Goal: Information Seeking & Learning: Learn about a topic

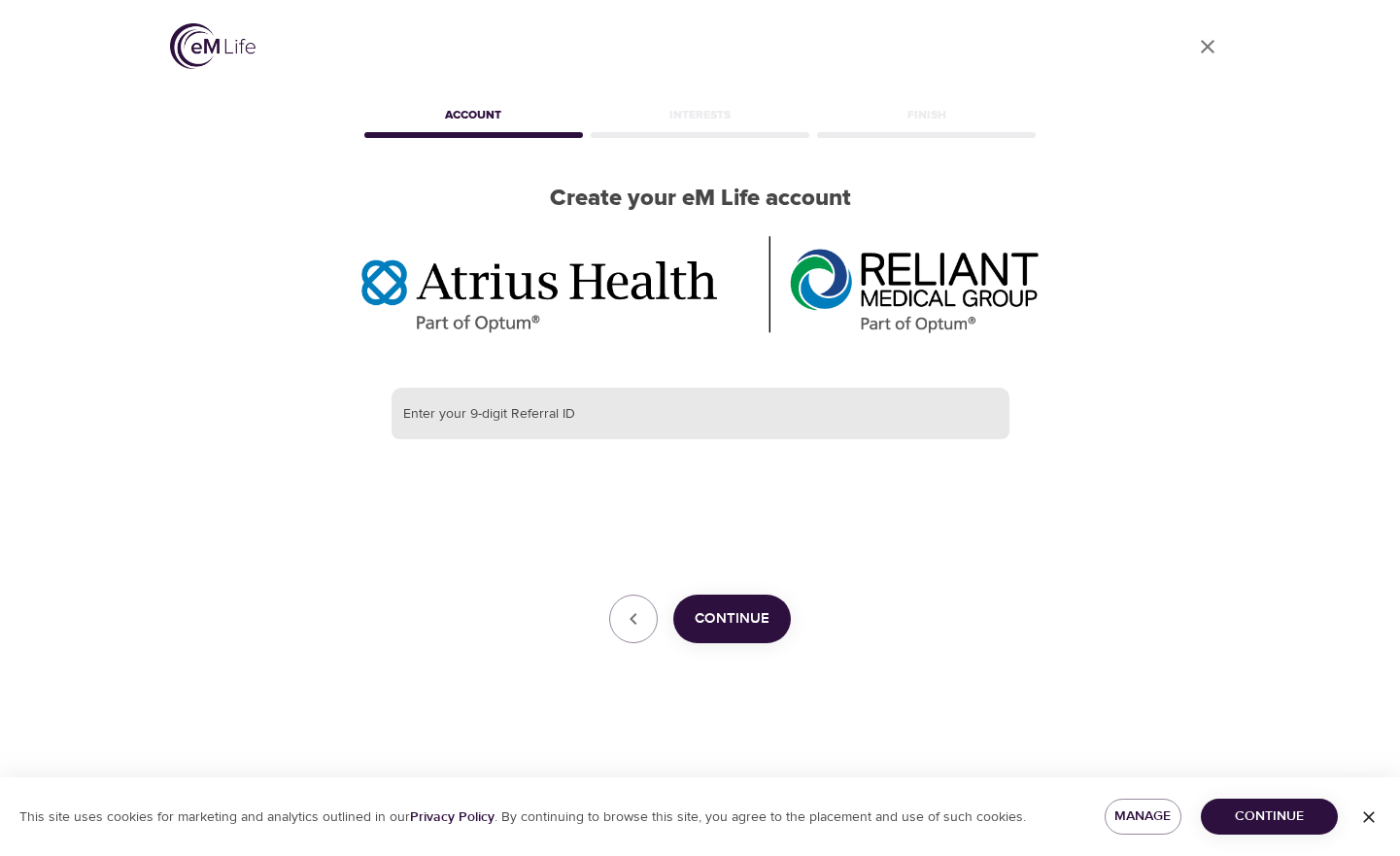
click at [815, 415] on input "text" at bounding box center [700, 413] width 618 height 52
paste input "385749272"
type input "385749272"
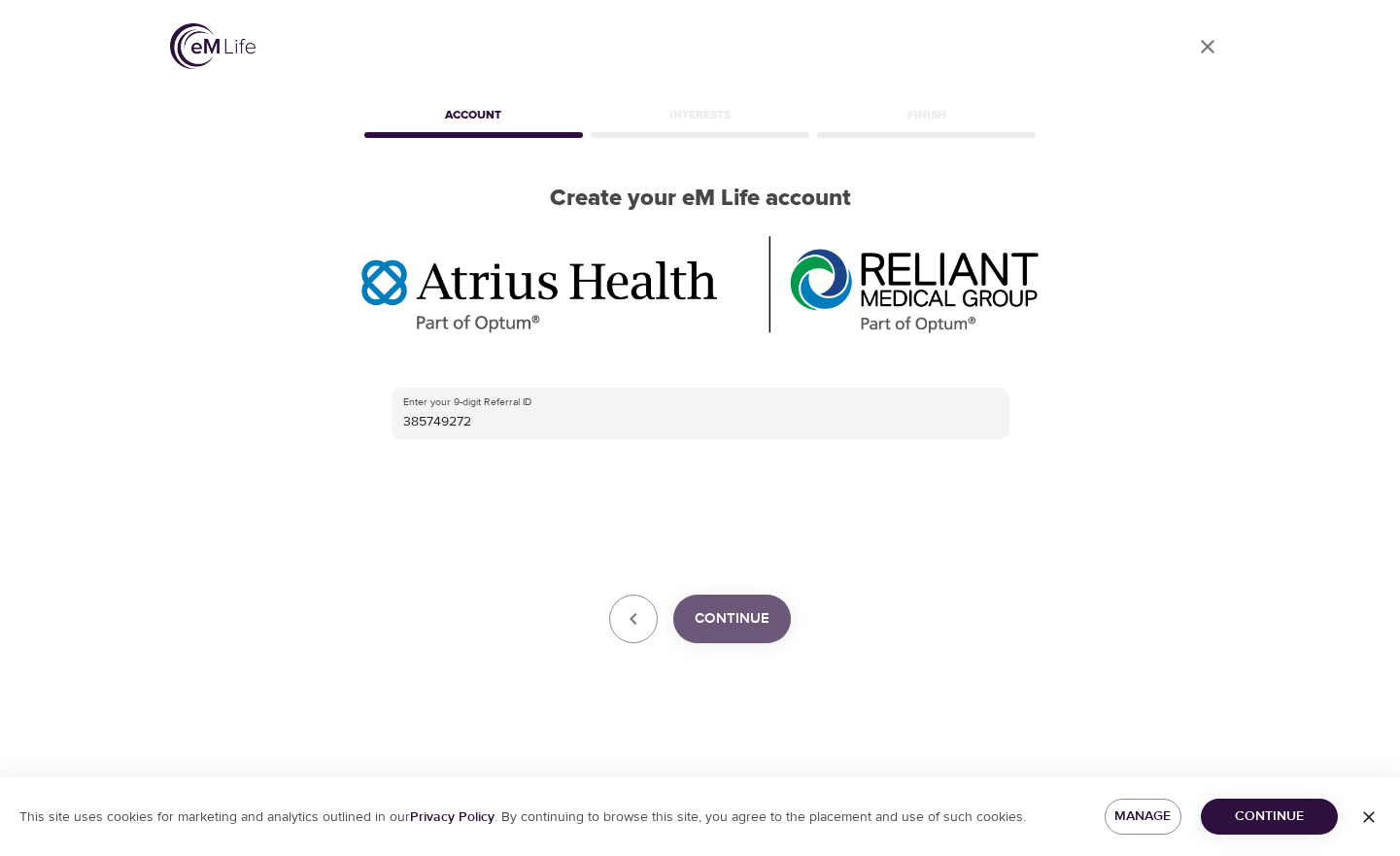
click at [720, 630] on span "Continue" at bounding box center [733, 619] width 75 height 26
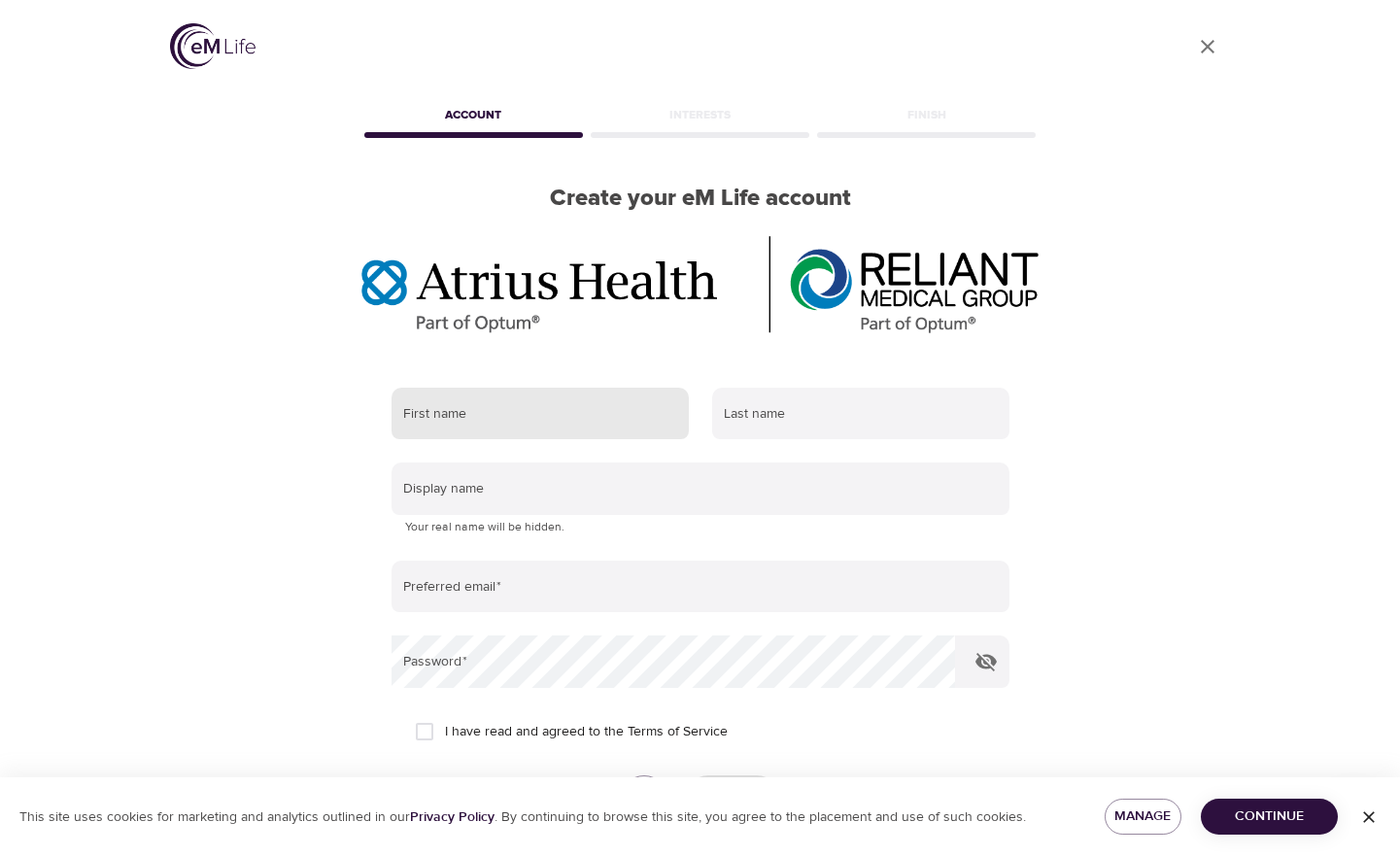
click at [541, 416] on input "text" at bounding box center [540, 413] width 298 height 52
type input "[PERSON_NAME]"
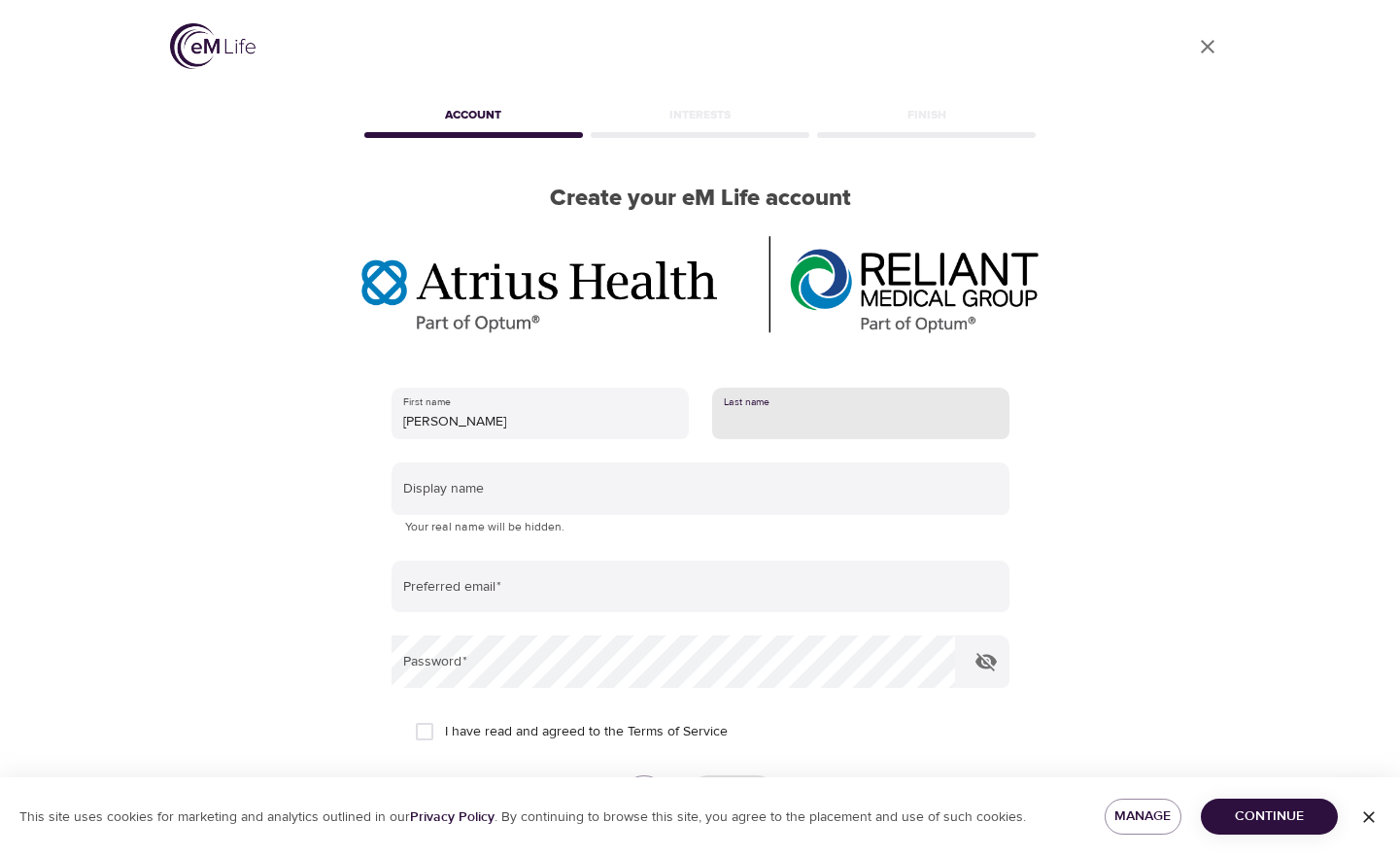
click at [805, 411] on input "text" at bounding box center [861, 413] width 298 height 52
type input "[PERSON_NAME]"
click at [524, 421] on input "[PERSON_NAME]" at bounding box center [540, 413] width 298 height 52
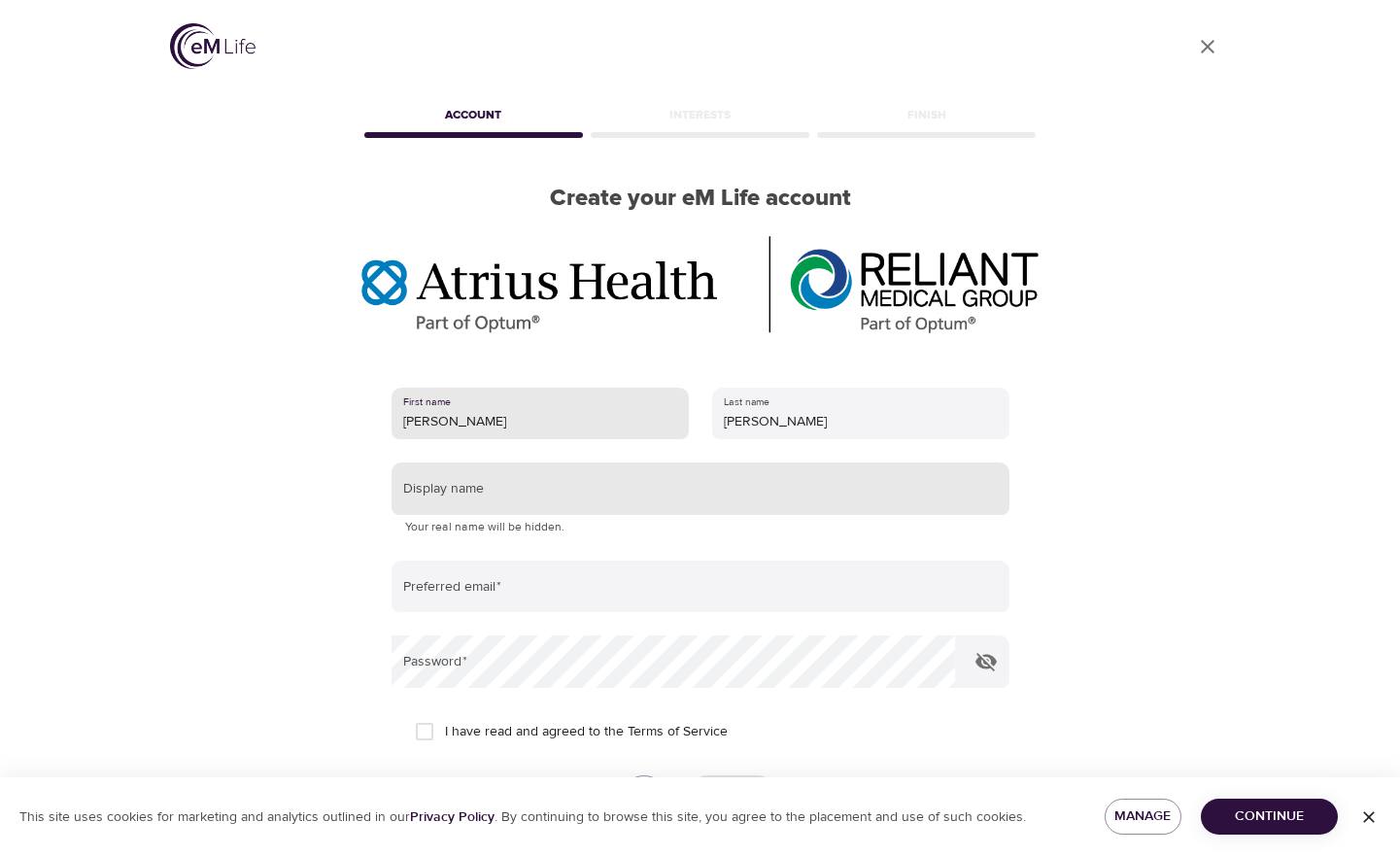
type input "[PERSON_NAME]"
click at [449, 500] on input "text" at bounding box center [700, 488] width 618 height 52
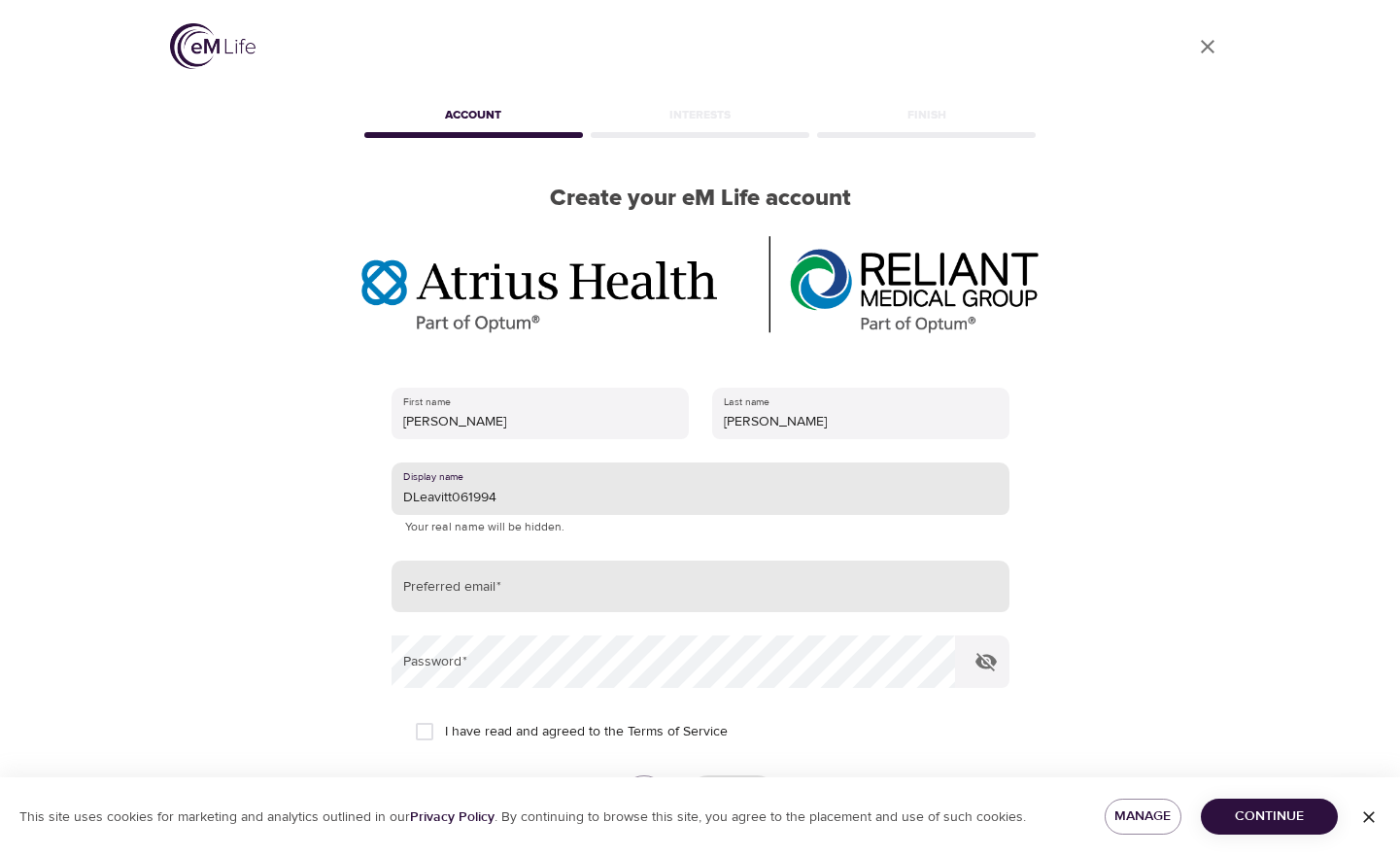
type input "DLeavitt061994"
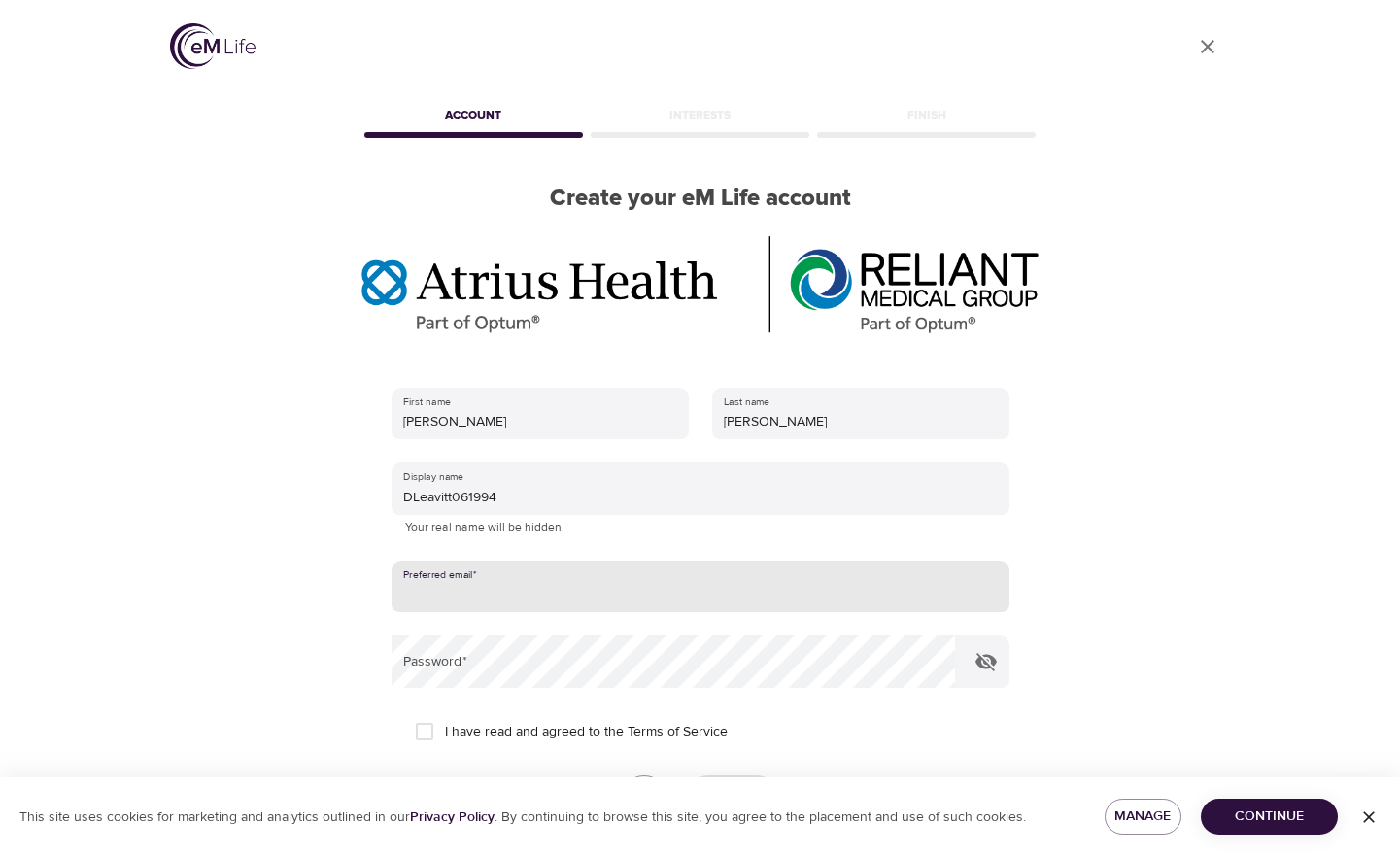
click at [447, 592] on input "email" at bounding box center [700, 587] width 618 height 52
type input "[EMAIL_ADDRESS][DOMAIN_NAME]"
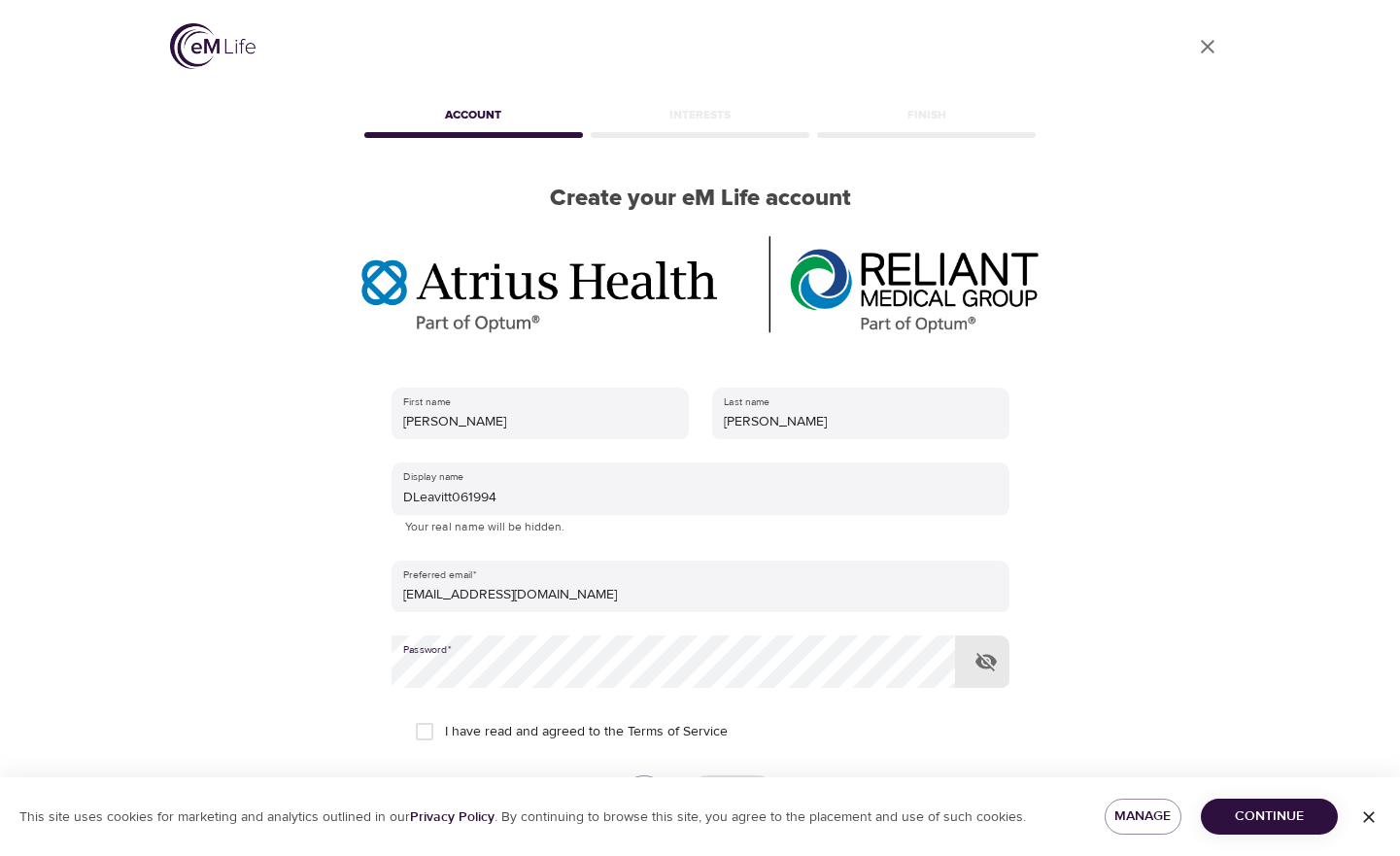
click at [430, 730] on input "I have read and agreed to the Terms of Service" at bounding box center [424, 731] width 40 height 40
checkbox input "true"
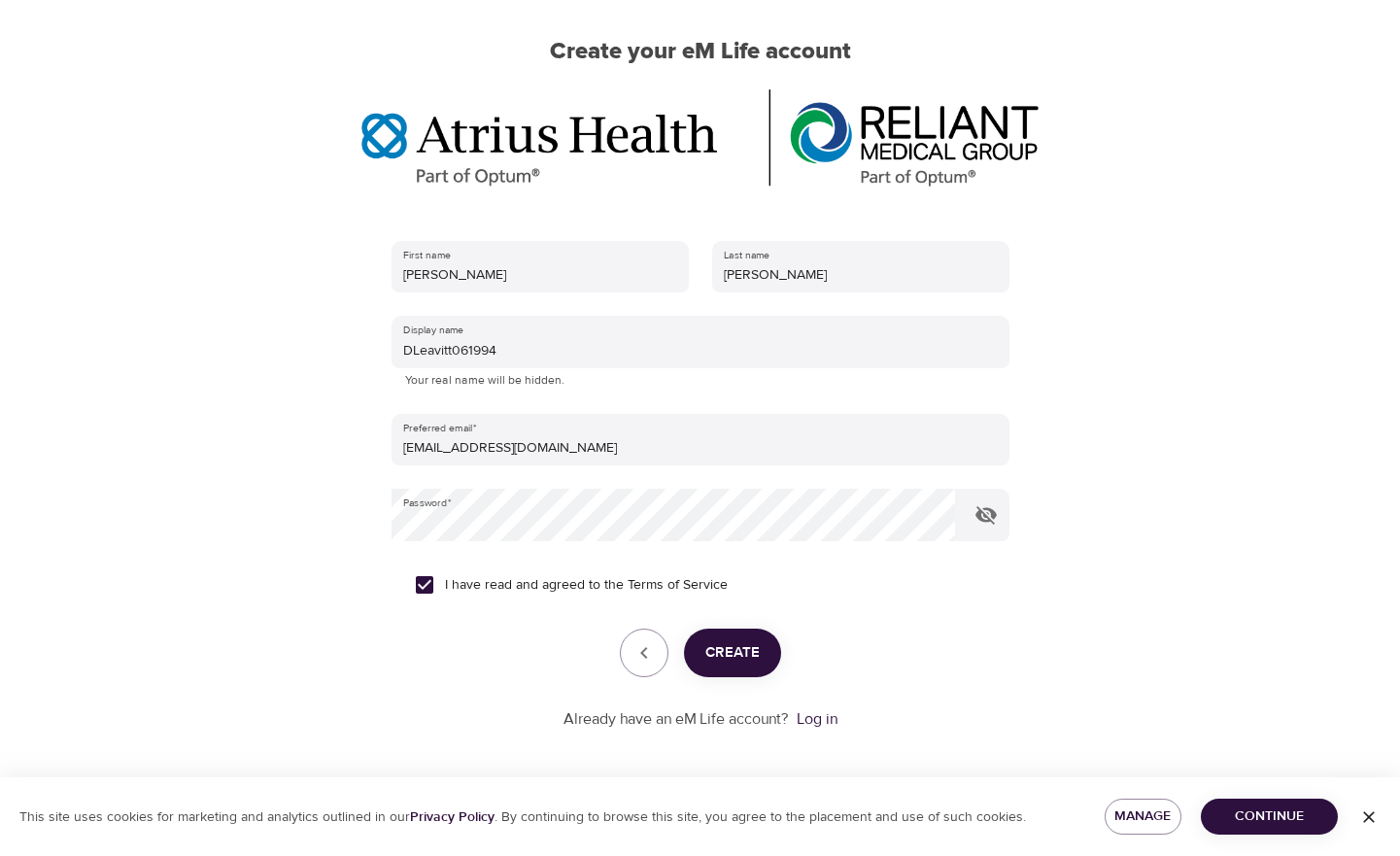
scroll to position [153, 0]
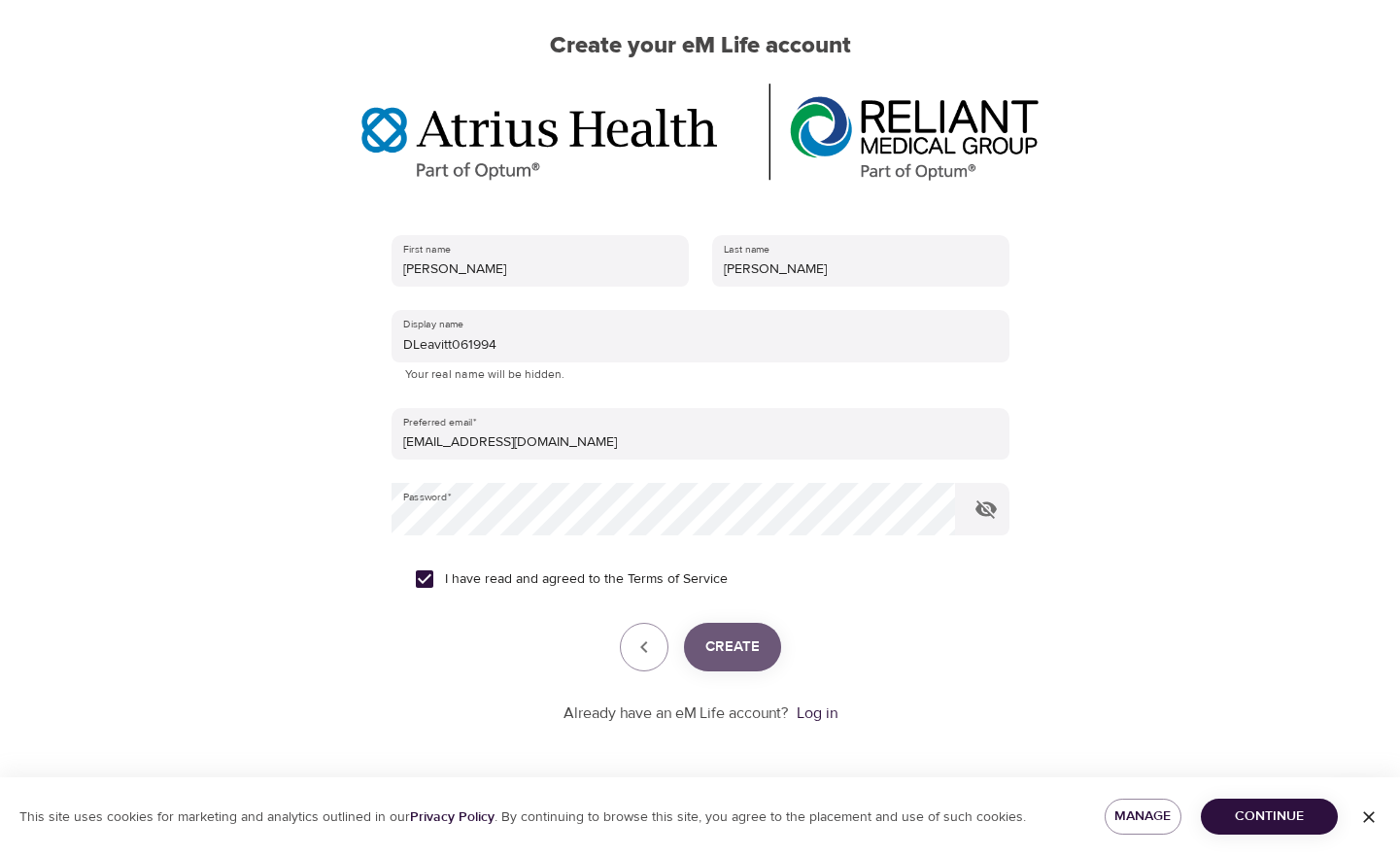
click at [729, 643] on span "Create" at bounding box center [732, 647] width 54 height 26
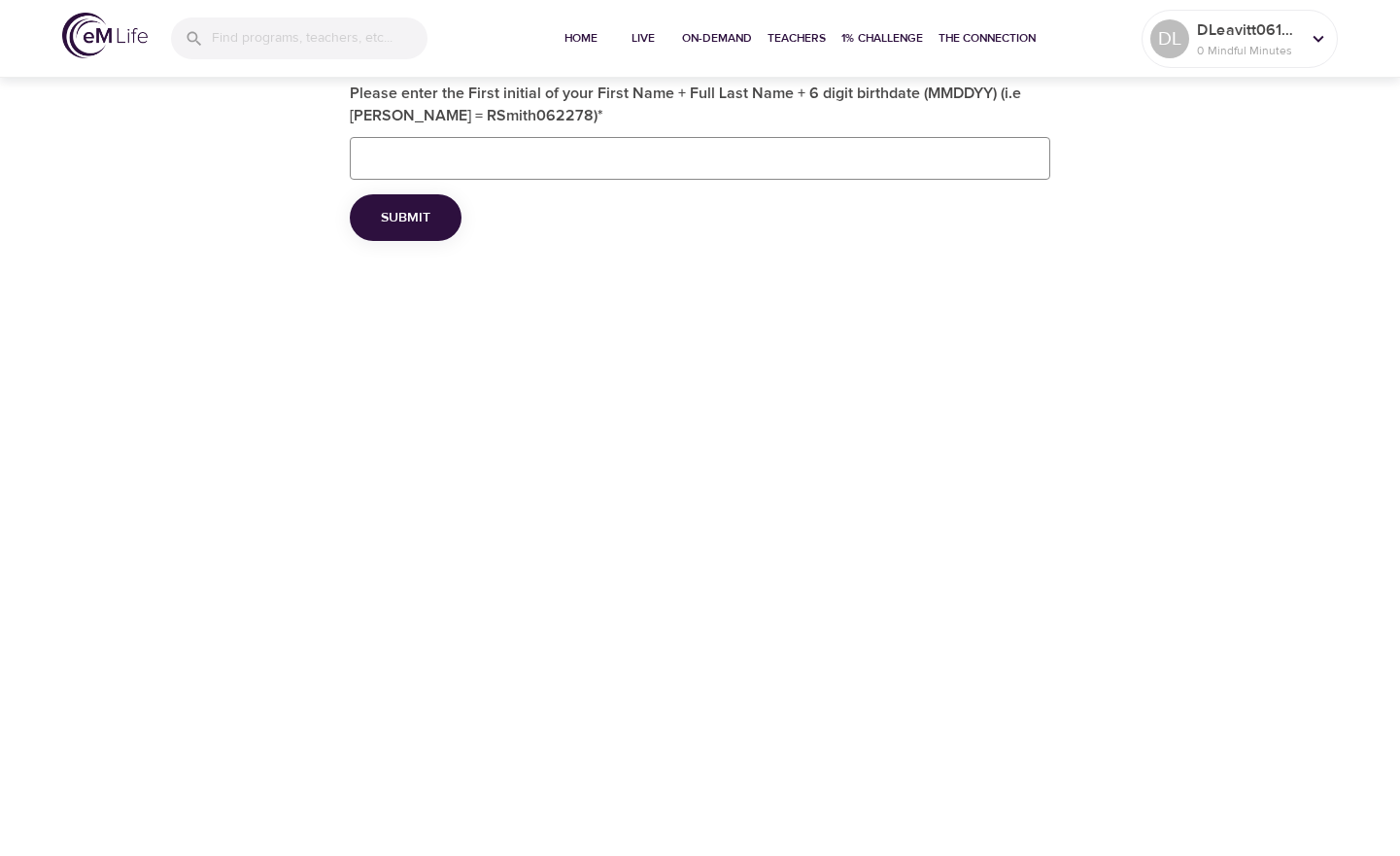
click at [675, 161] on input "Please enter the First initial of your First Name + Full Last Name + 6 digit bi…" at bounding box center [700, 158] width 700 height 42
type input "DLeavitt061994"
click at [441, 219] on button "Submit" at bounding box center [405, 218] width 111 height 47
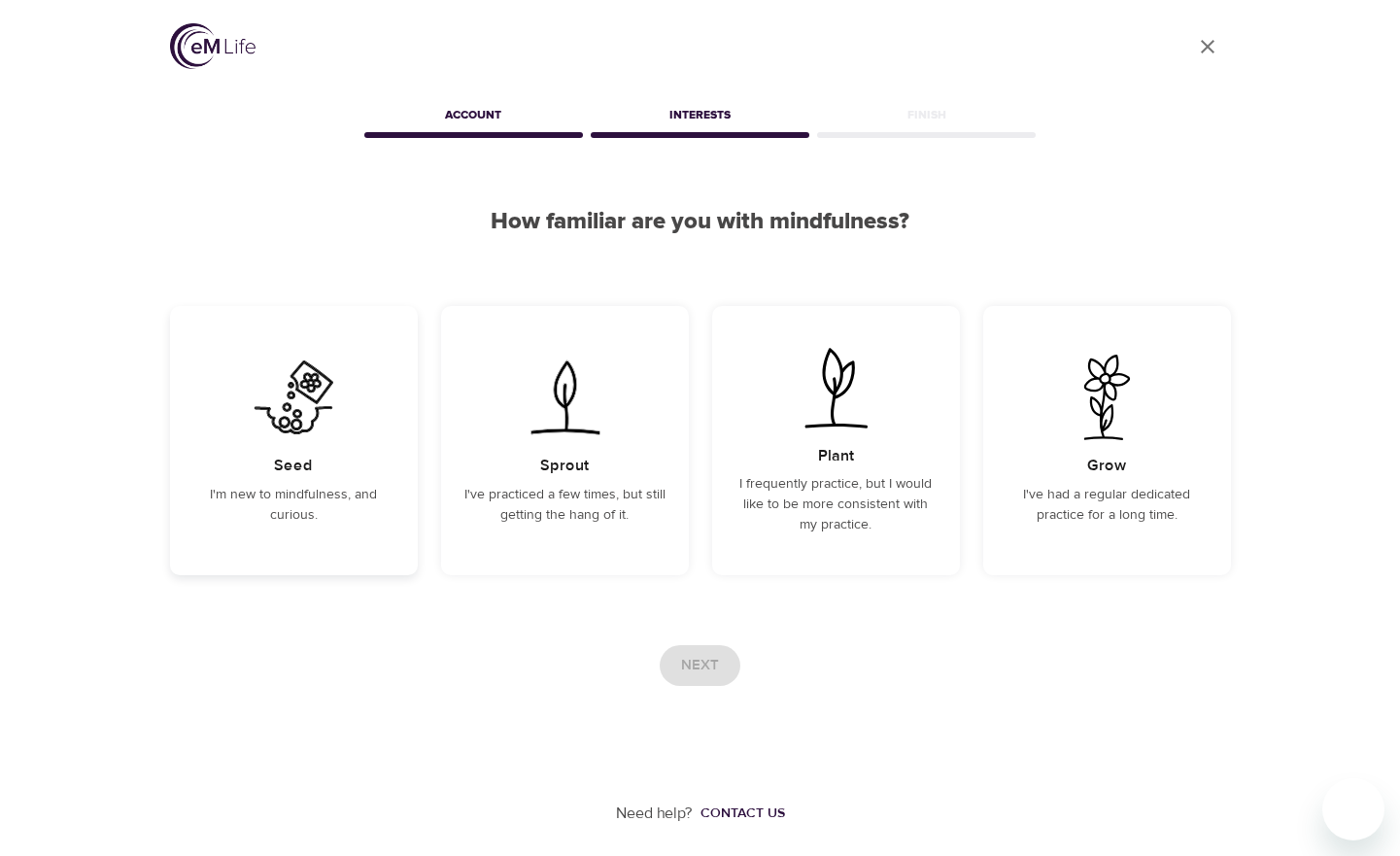
click at [327, 428] on img at bounding box center [294, 397] width 99 height 86
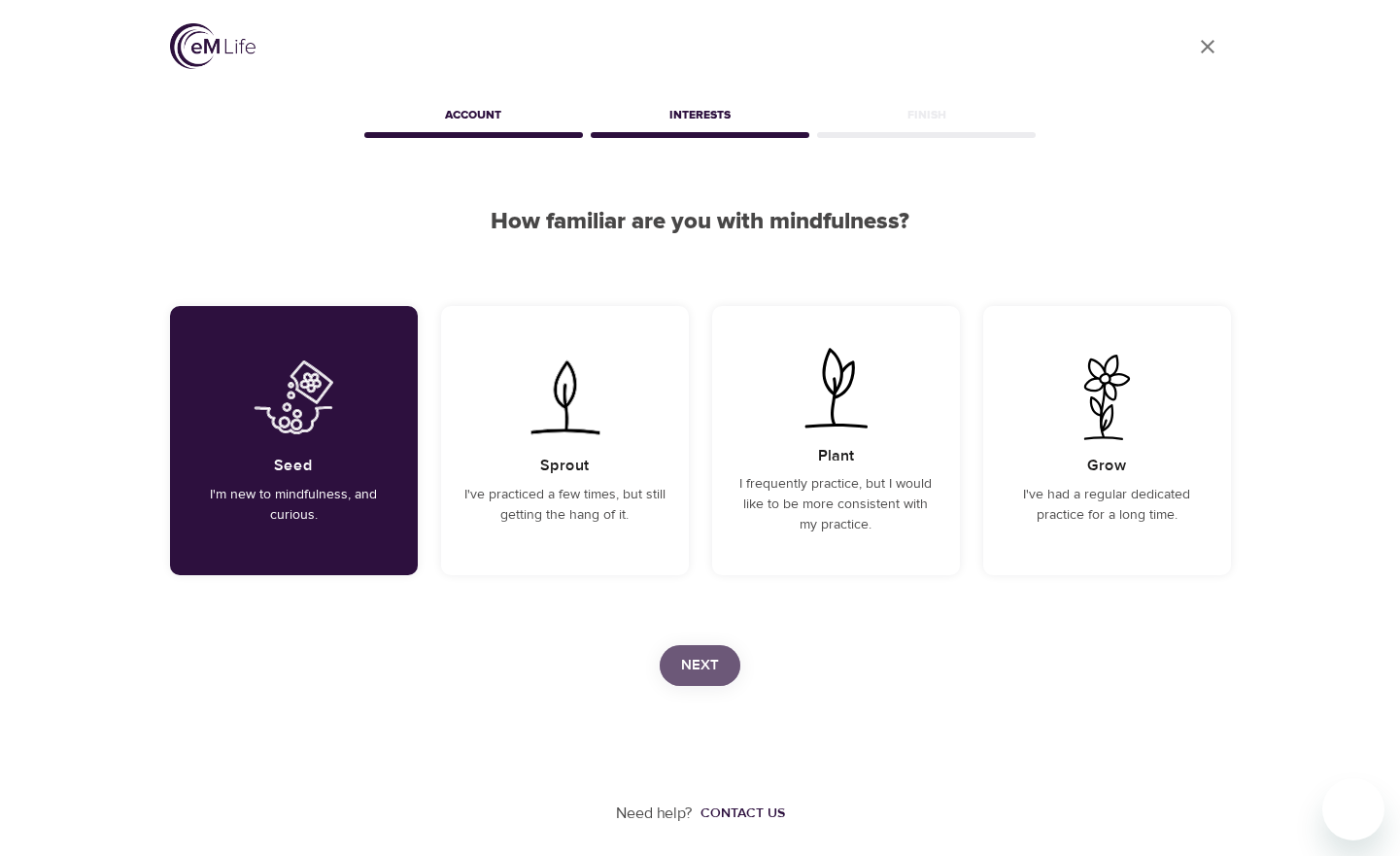
click at [701, 667] on span "Next" at bounding box center [700, 666] width 37 height 26
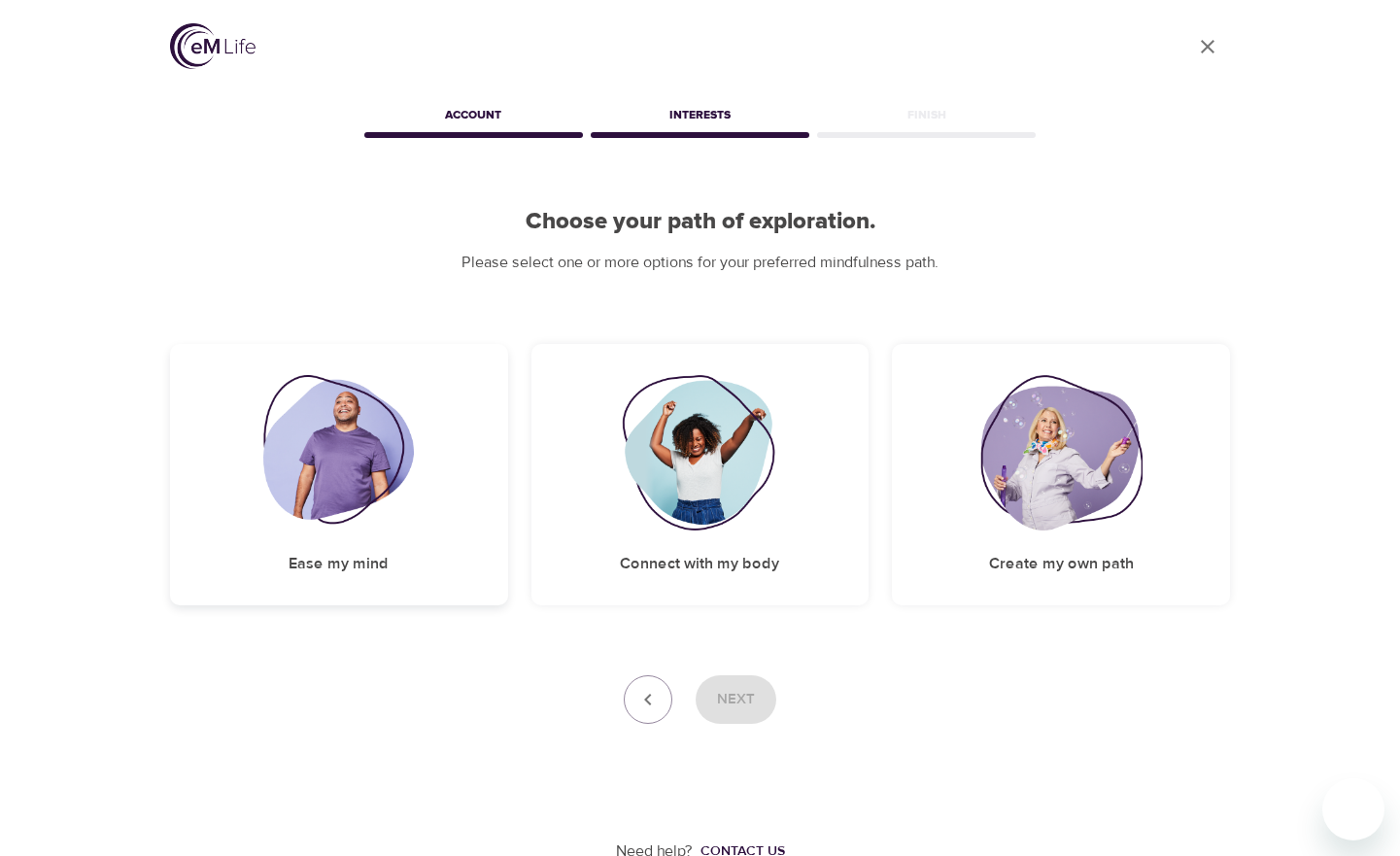
click at [398, 460] on img at bounding box center [338, 453] width 151 height 156
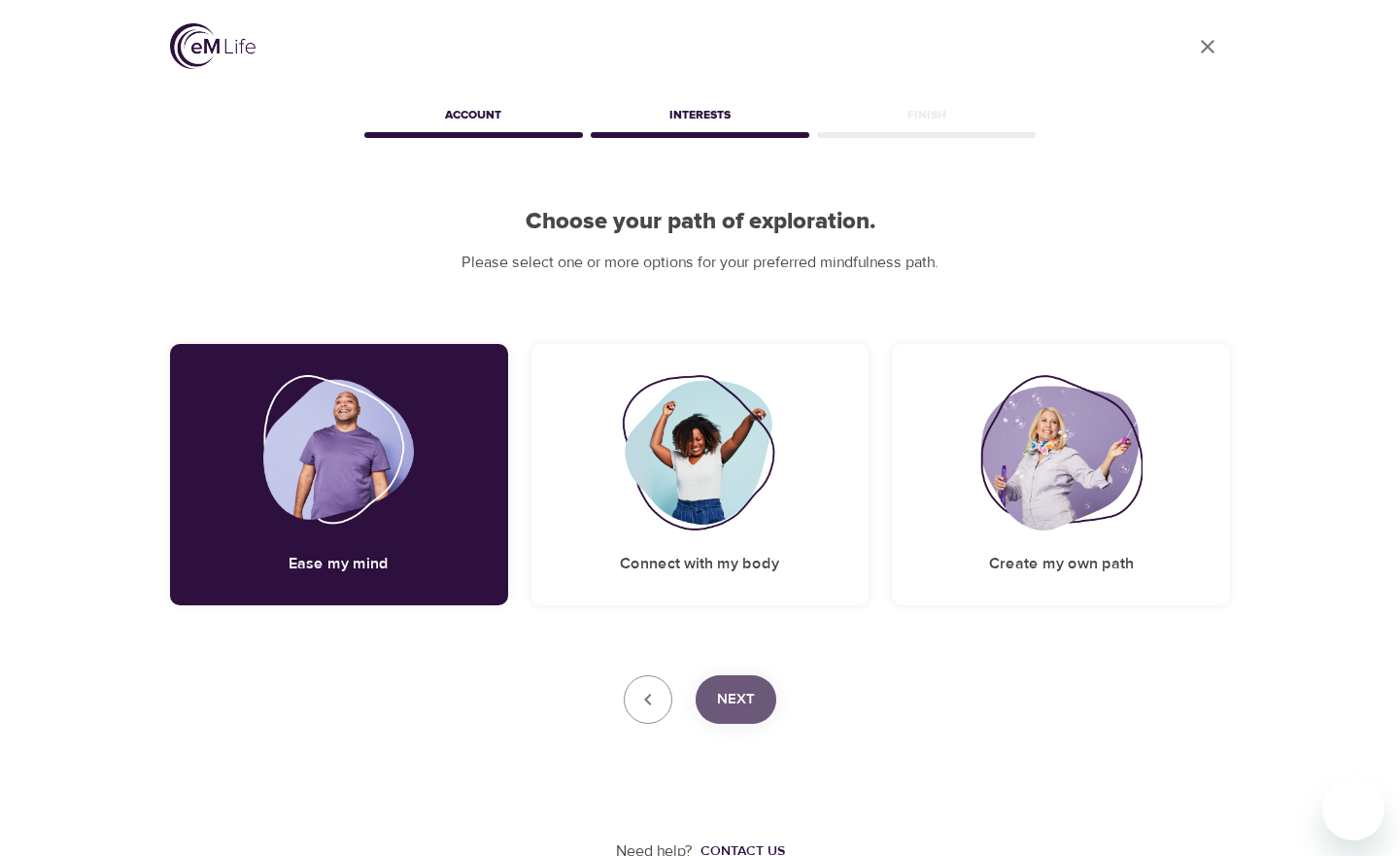
click at [741, 698] on span "Next" at bounding box center [735, 700] width 37 height 26
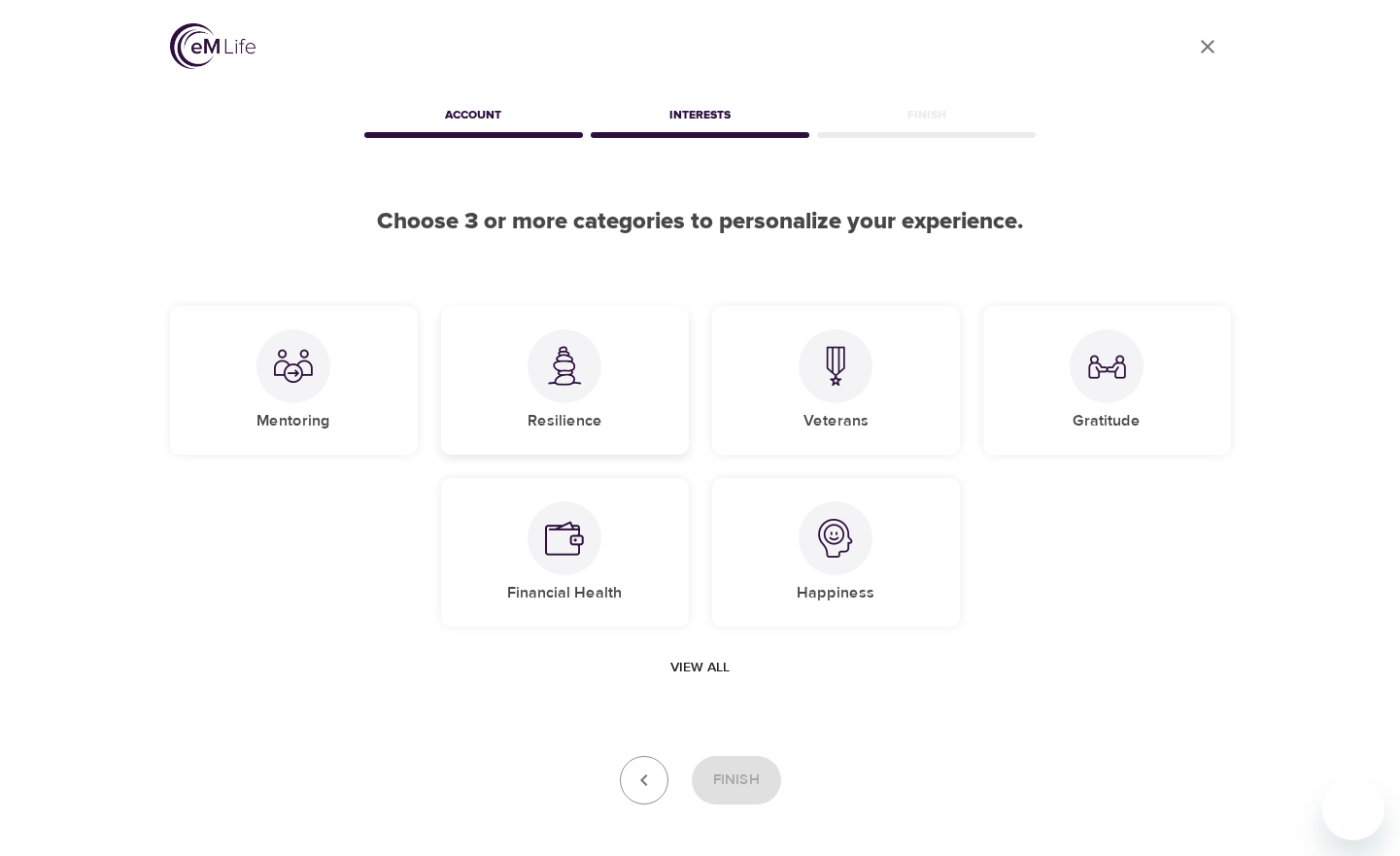
click at [633, 431] on div "Resilience" at bounding box center [564, 380] width 247 height 149
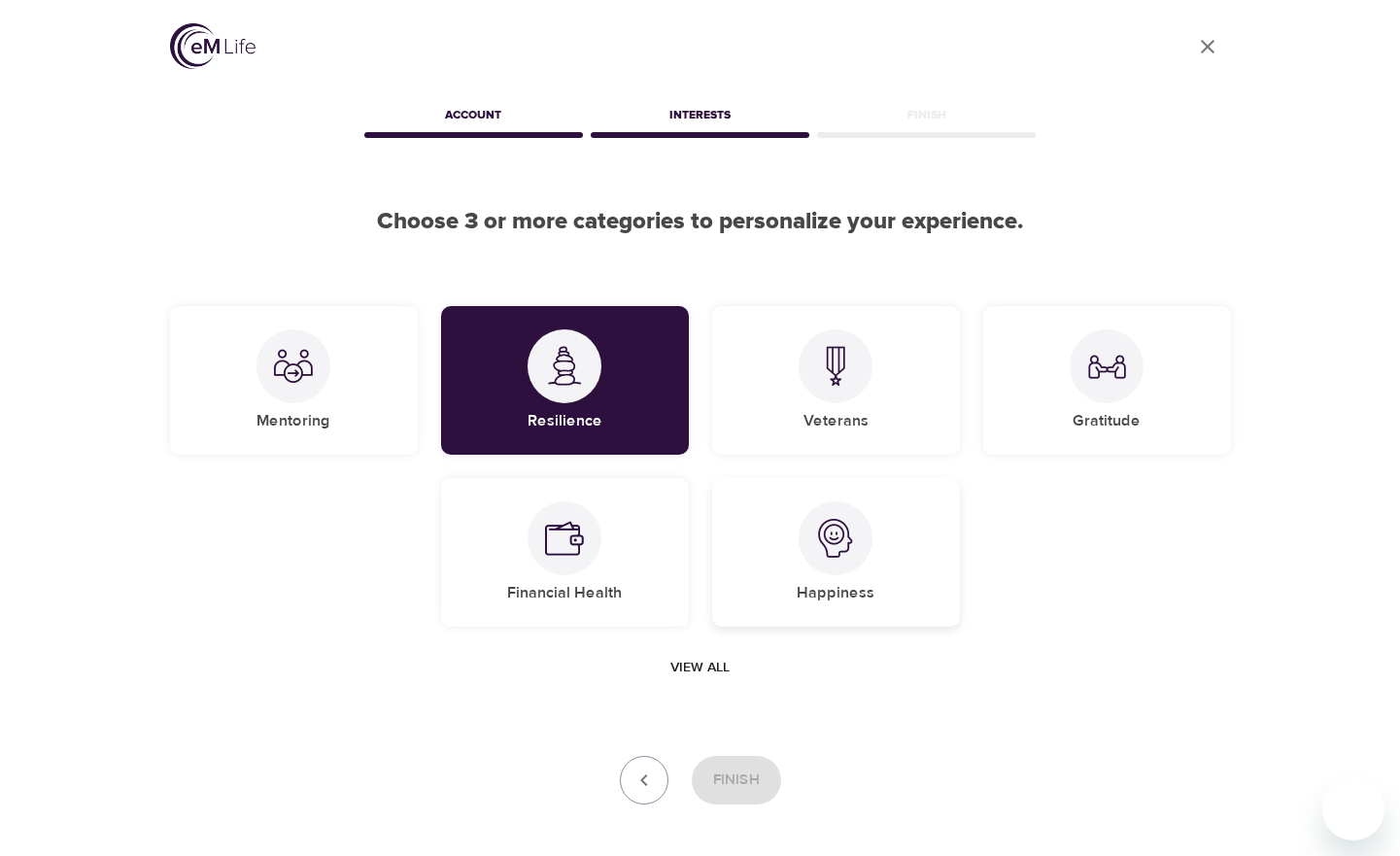
click at [798, 568] on div "Happiness" at bounding box center [835, 552] width 247 height 149
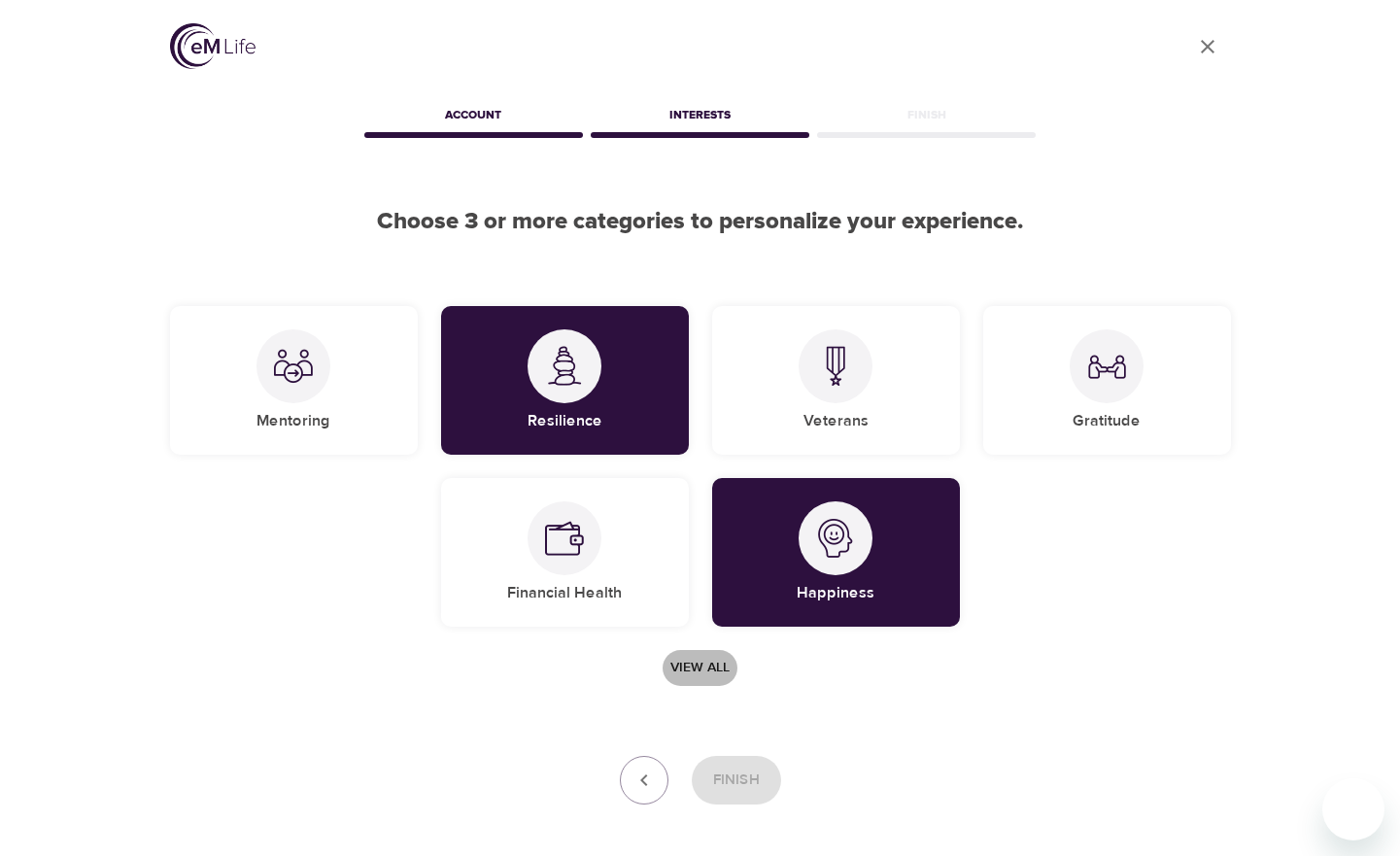
click at [717, 670] on span "View all" at bounding box center [700, 668] width 59 height 25
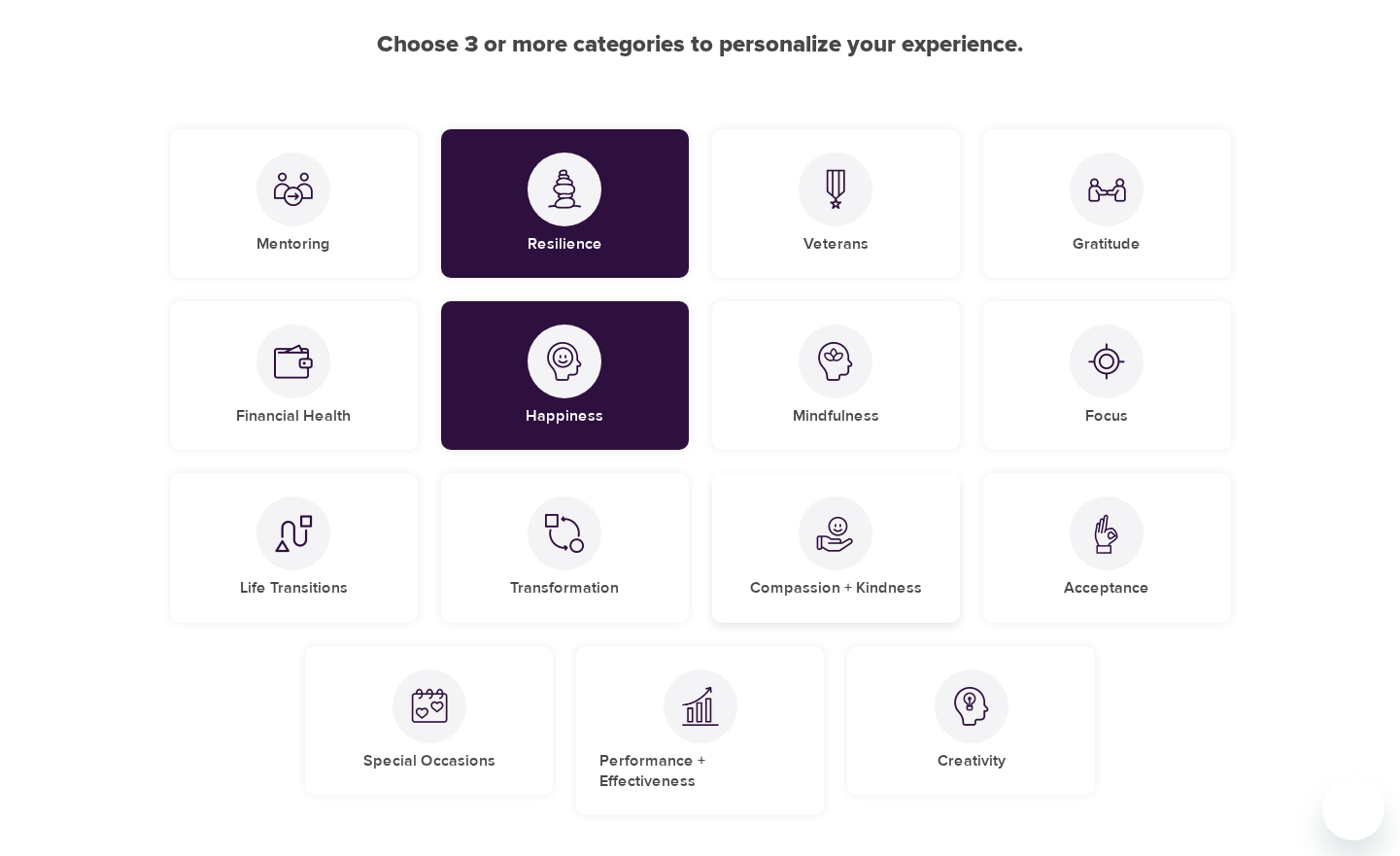
scroll to position [205, 0]
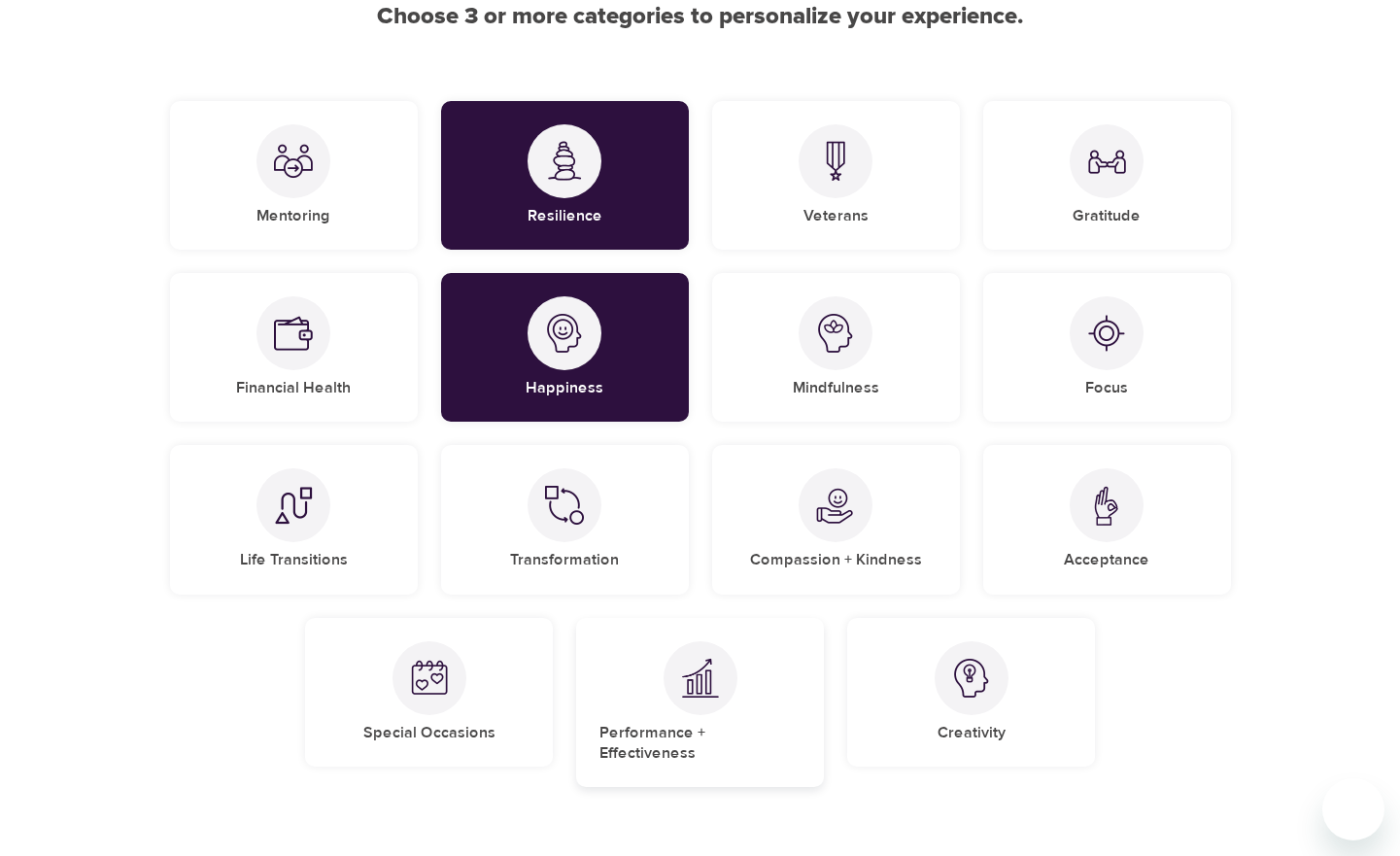
click at [728, 682] on div at bounding box center [700, 678] width 74 height 74
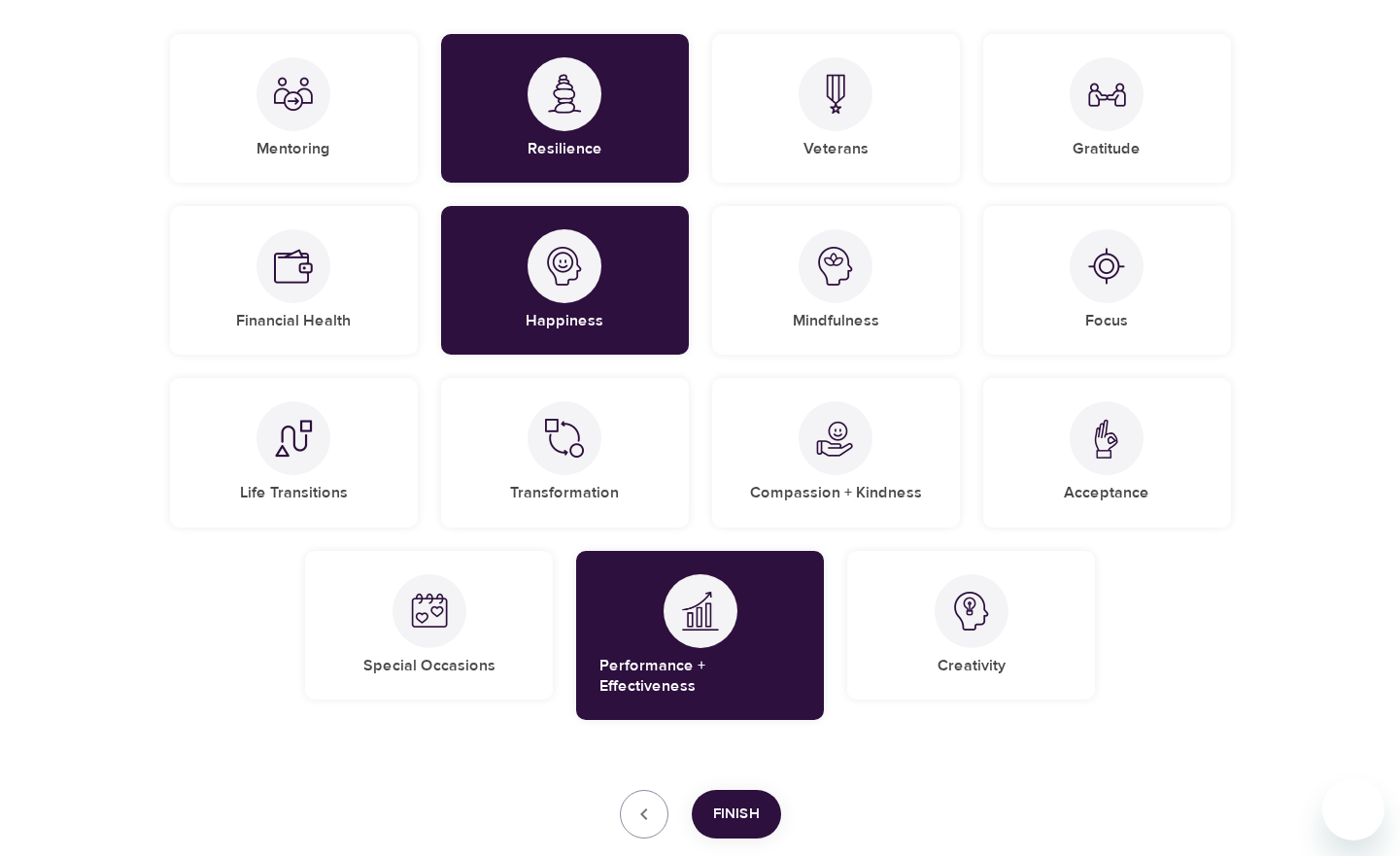
click at [748, 802] on span "Finish" at bounding box center [735, 815] width 46 height 26
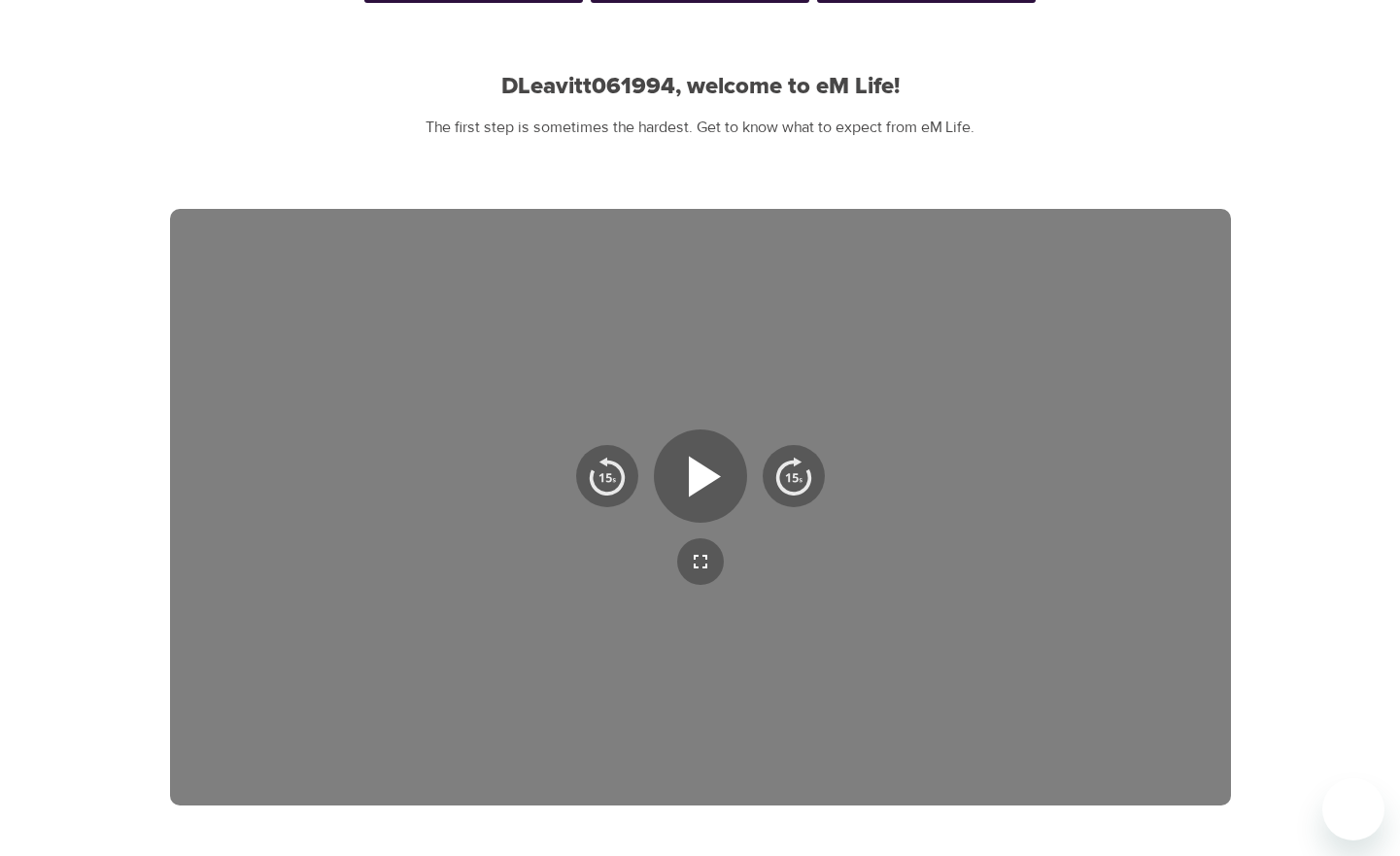
scroll to position [118, 0]
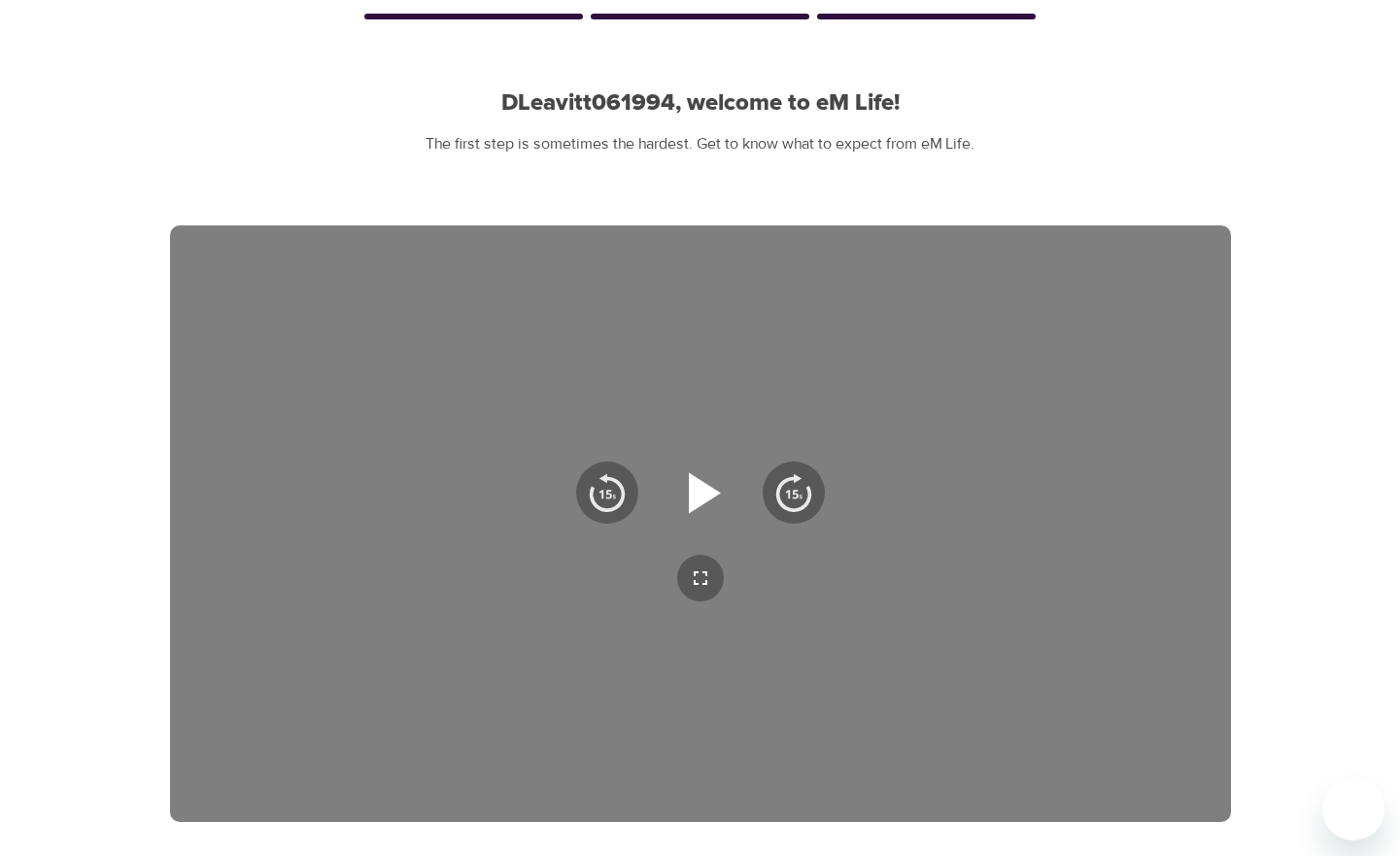
click at [710, 482] on icon "button" at bounding box center [700, 492] width 70 height 70
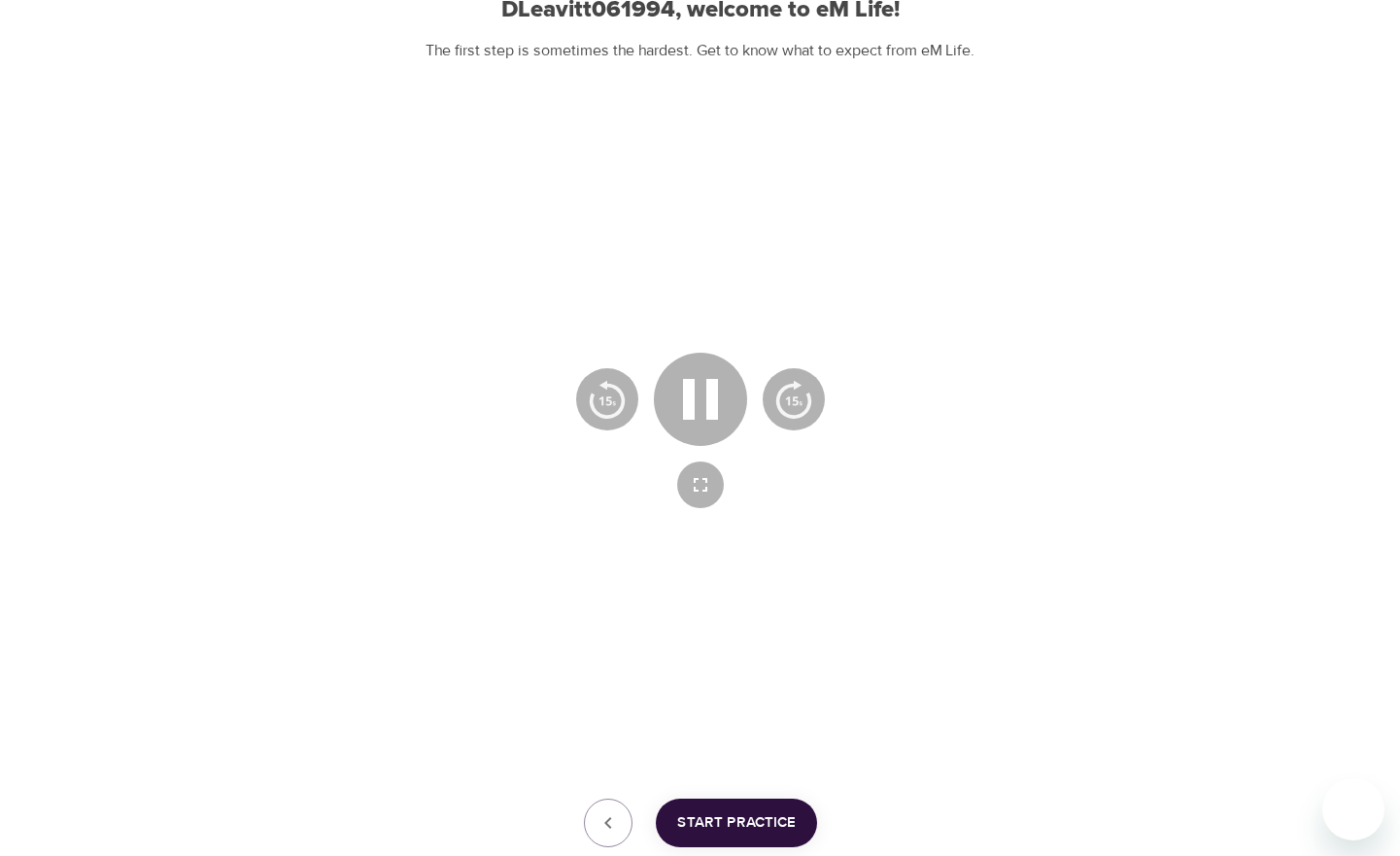
scroll to position [215, 0]
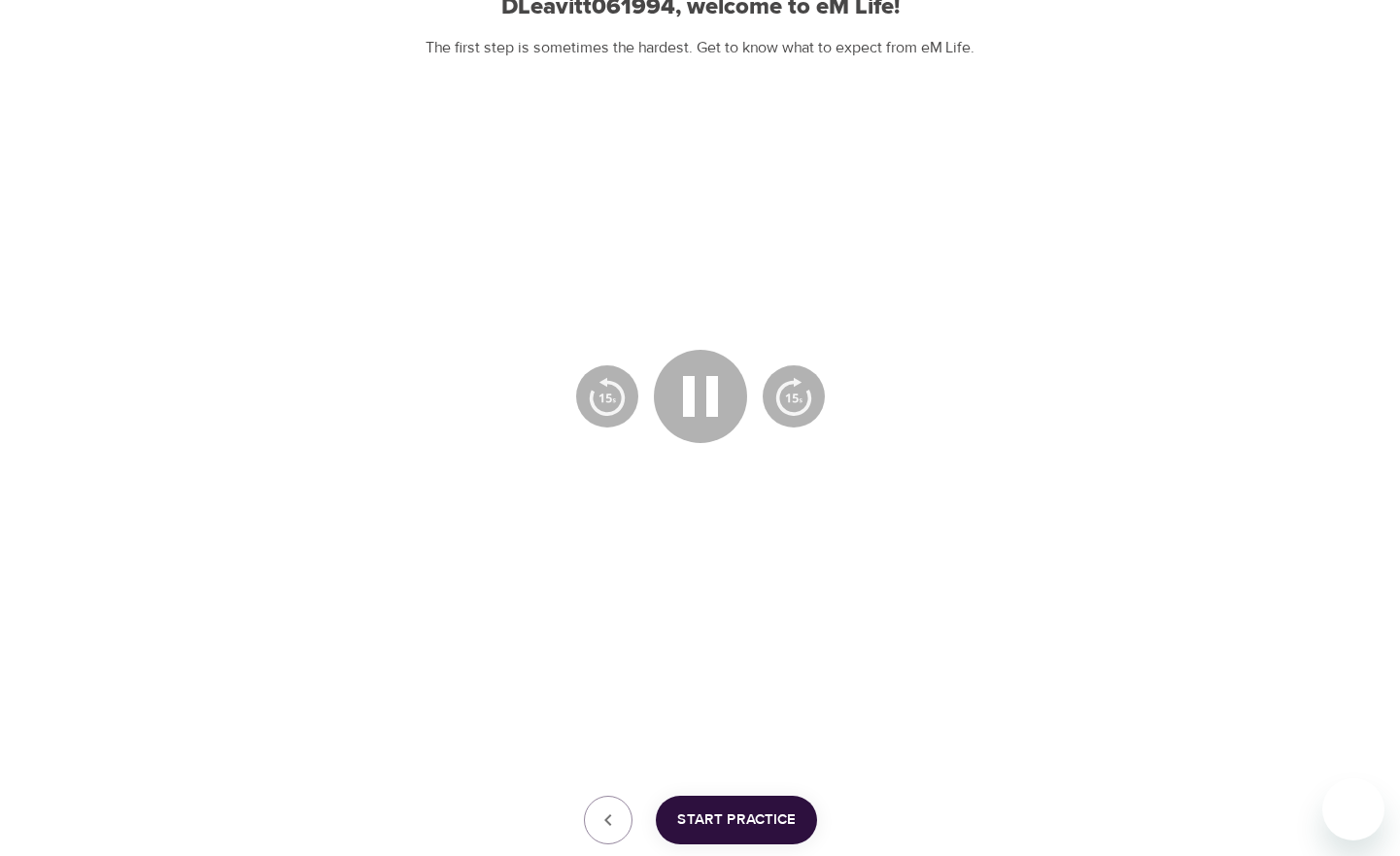
click at [695, 486] on icon "button" at bounding box center [701, 482] width 14 height 14
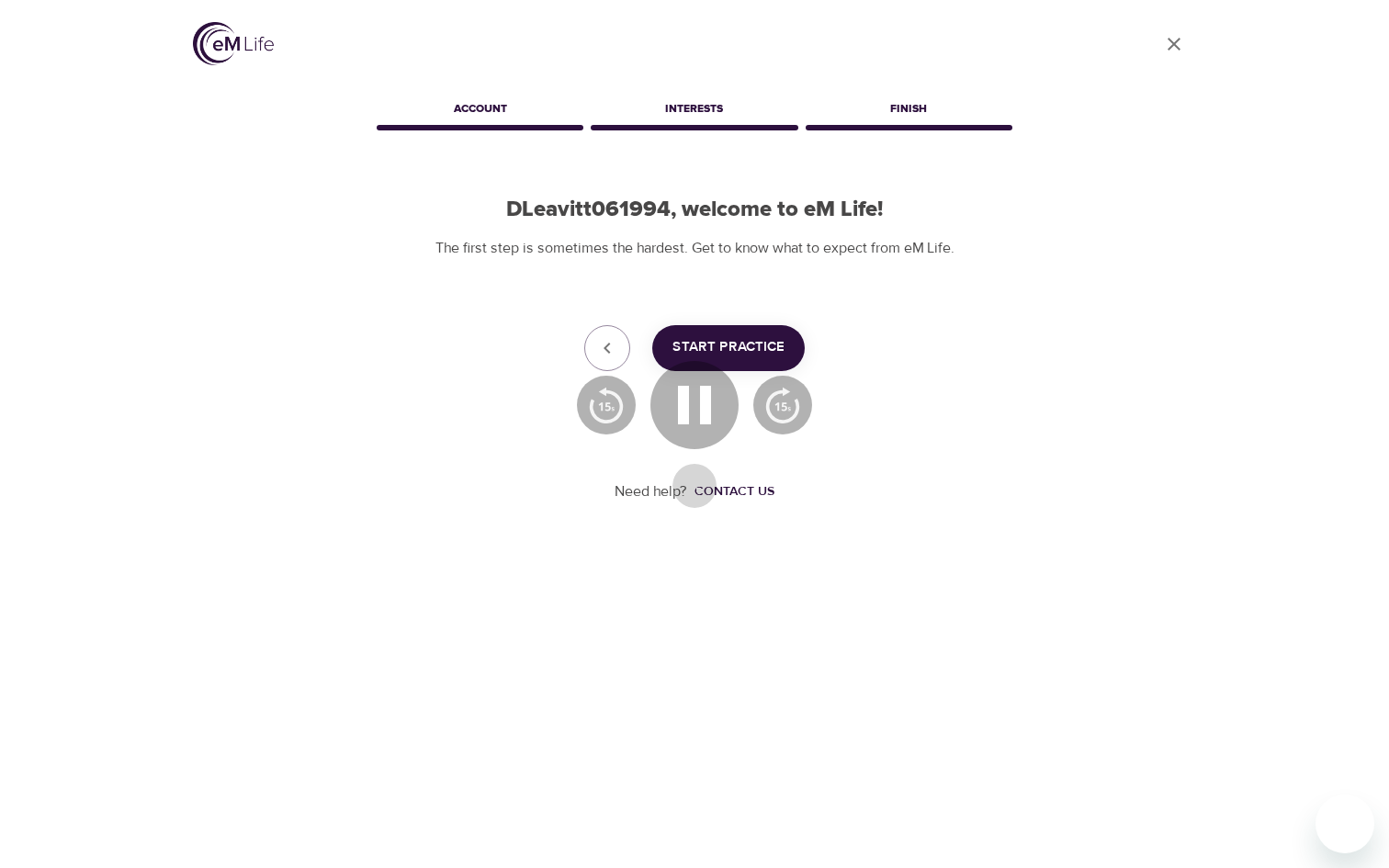
click at [694, 490] on icon "button" at bounding box center [694, 486] width 22 height 22
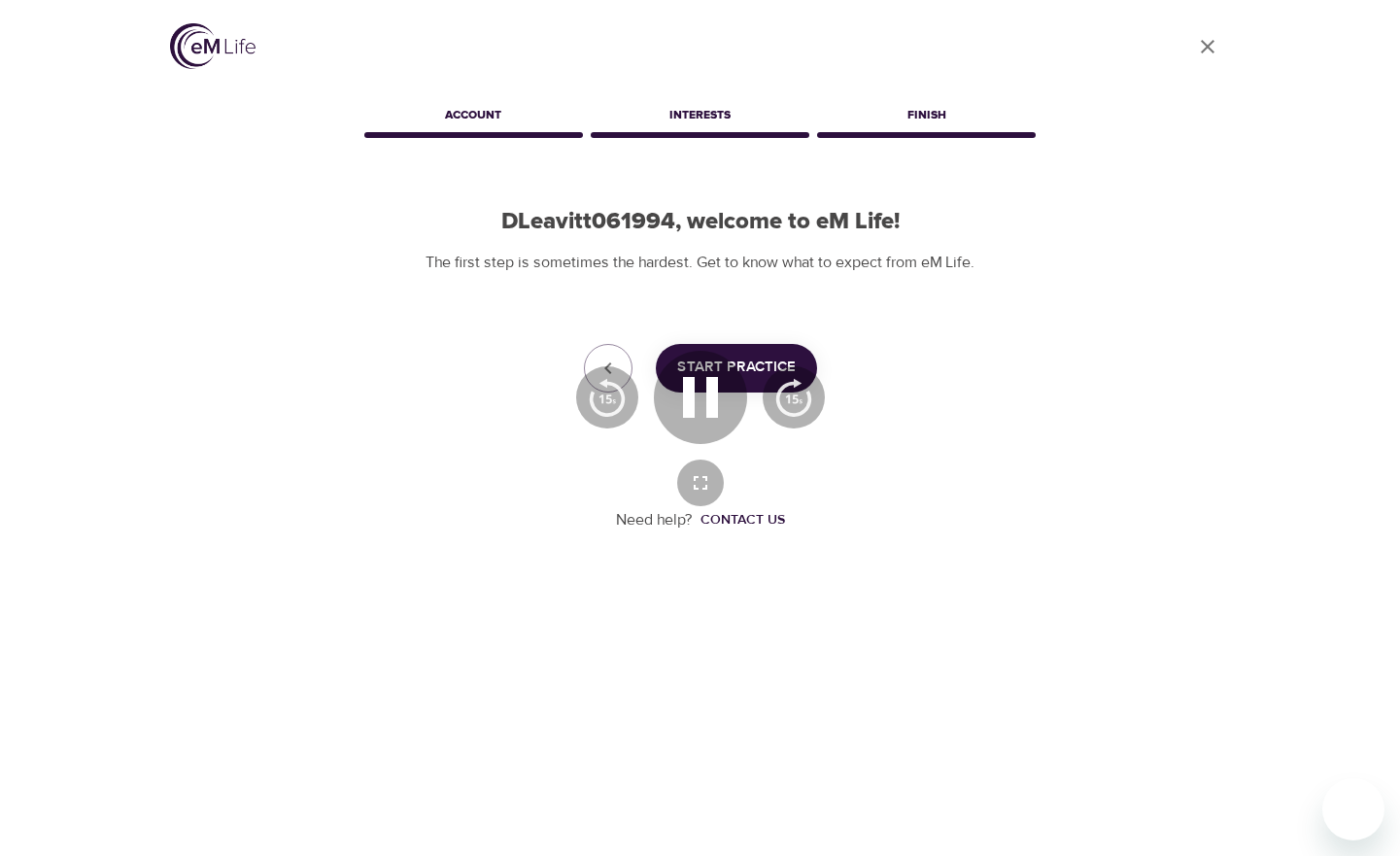
scroll to position [251, 0]
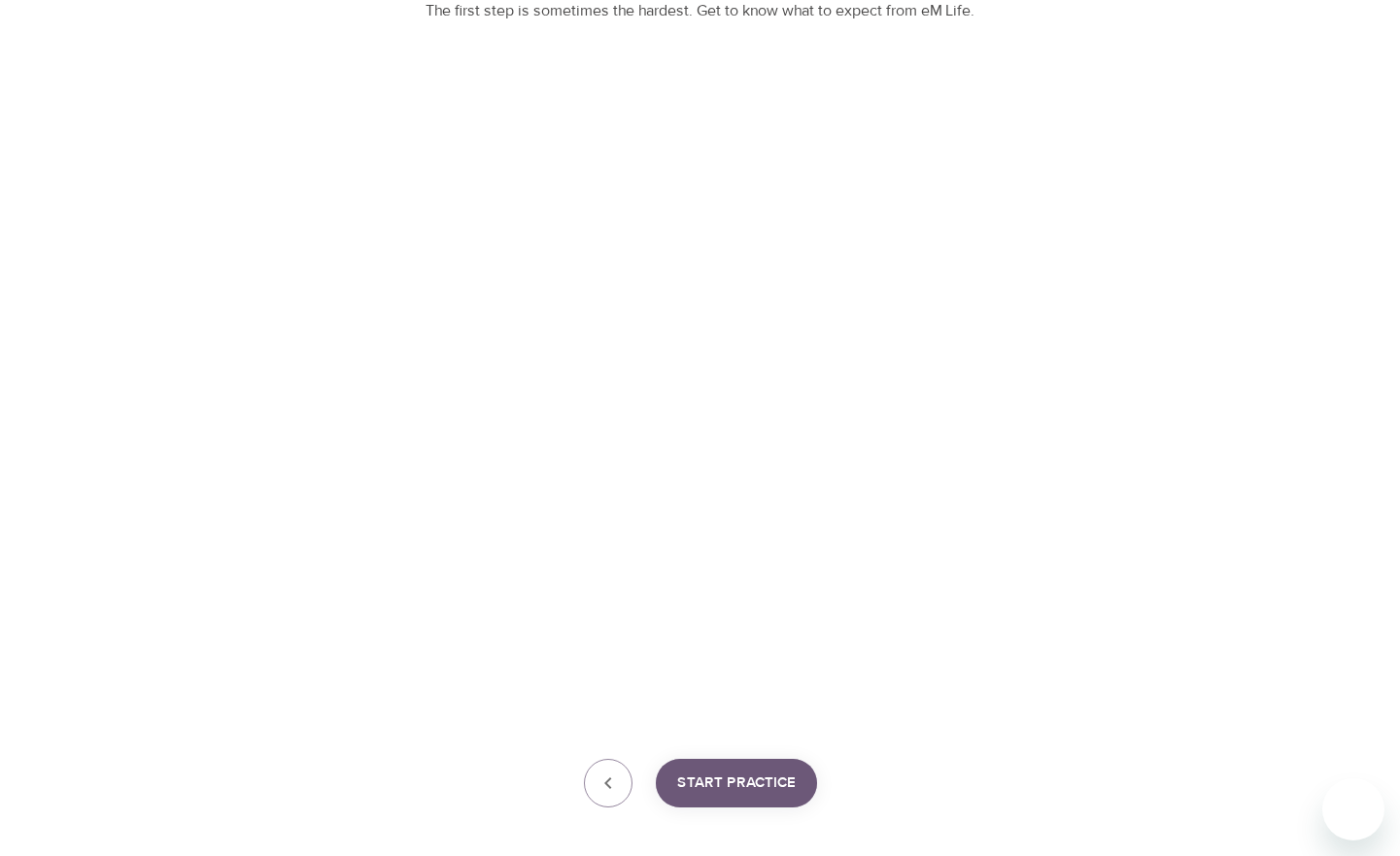
click at [747, 794] on span "Start Practice" at bounding box center [736, 783] width 118 height 26
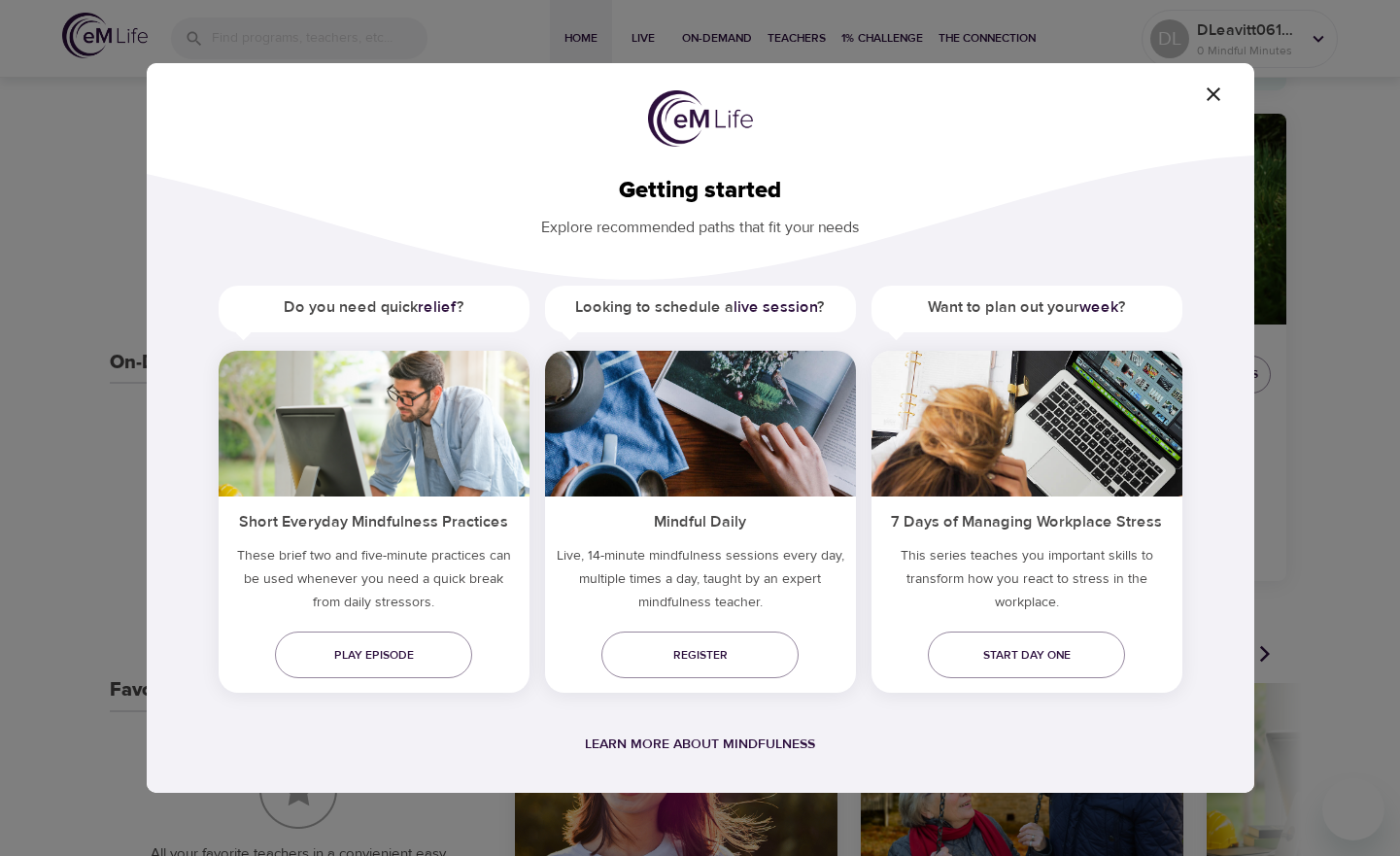
click at [1211, 94] on icon "button" at bounding box center [1214, 95] width 14 height 14
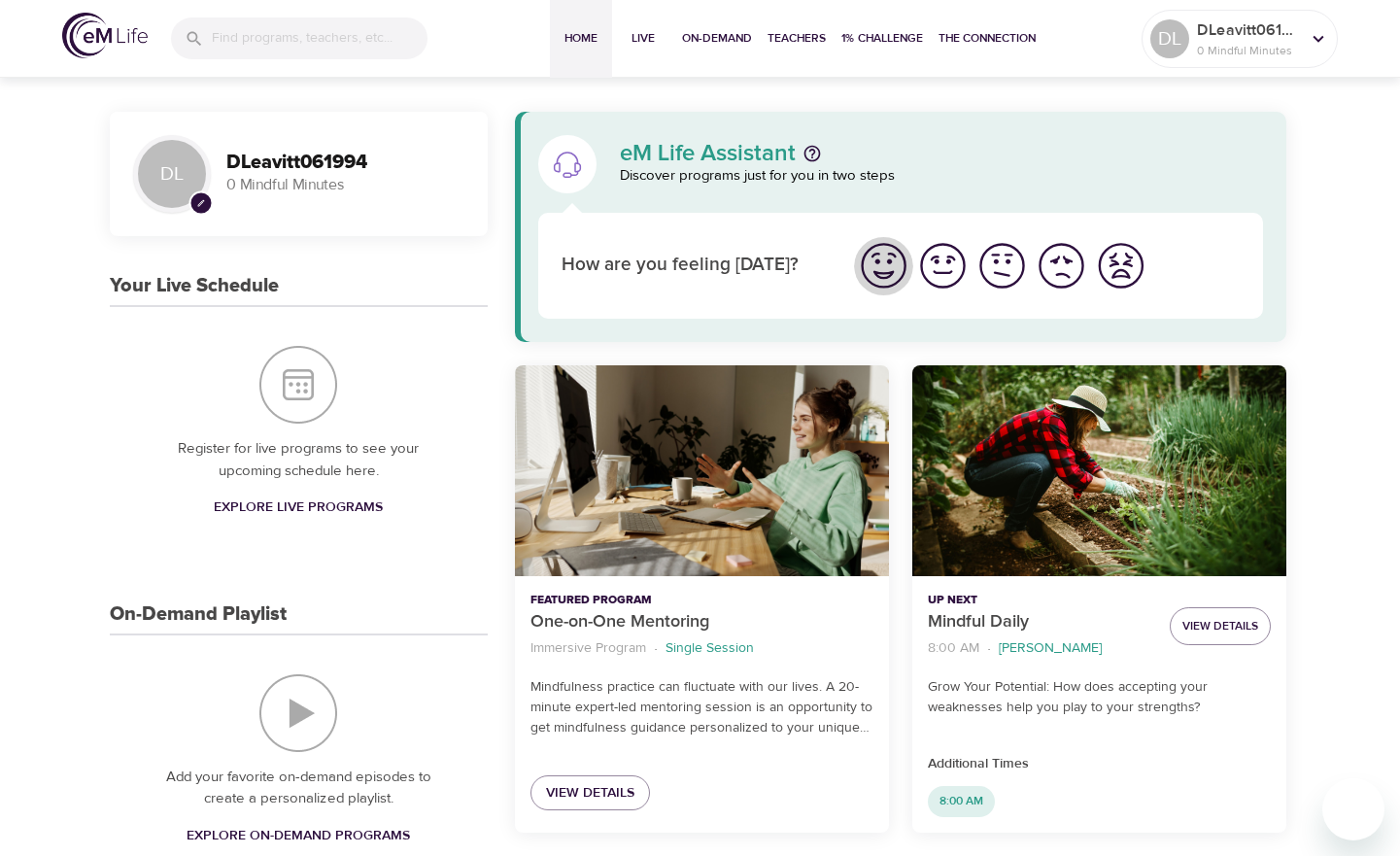
click at [891, 264] on img "I'm feeling great" at bounding box center [883, 265] width 53 height 53
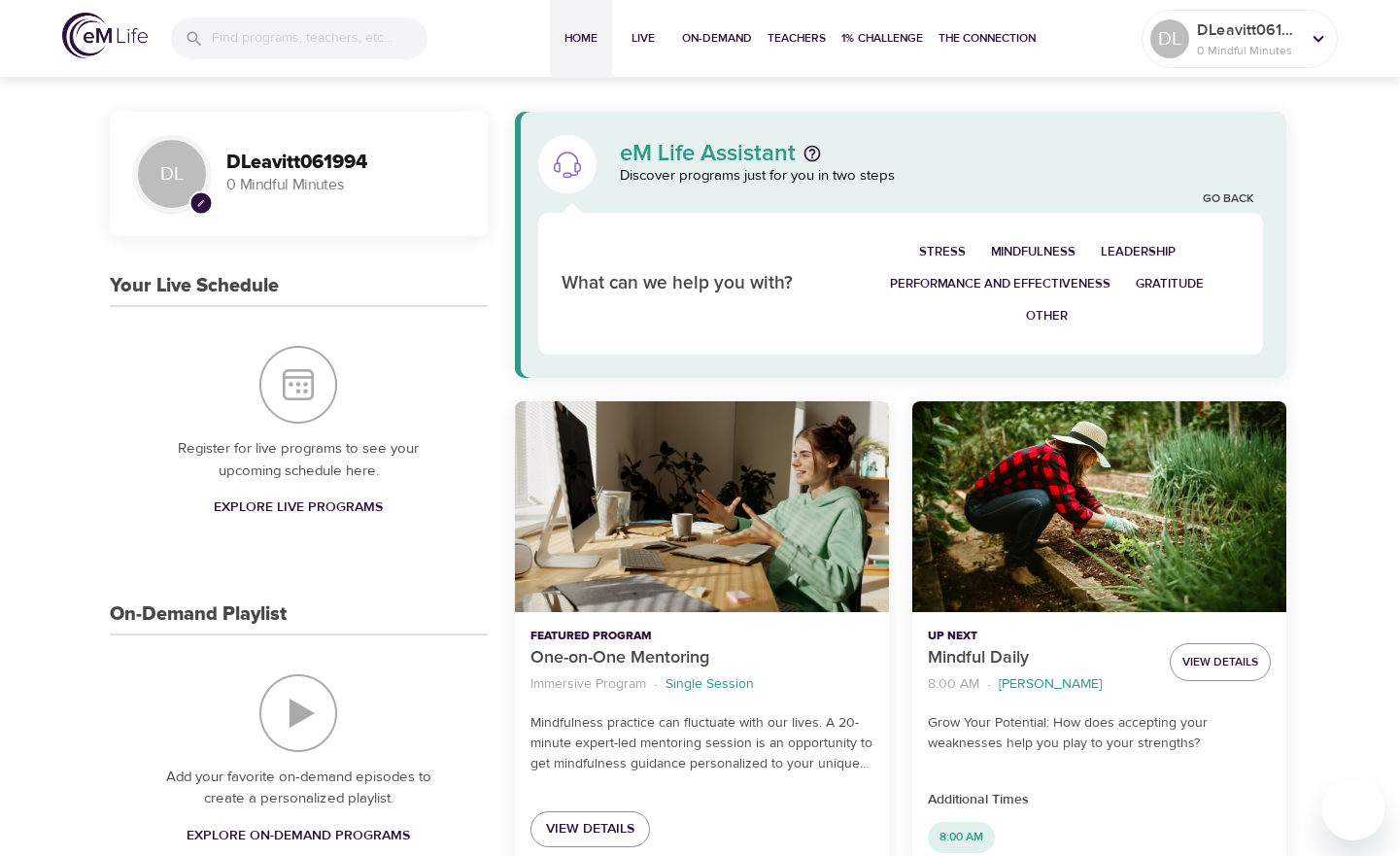
click at [1040, 312] on span "Other" at bounding box center [1047, 316] width 41 height 23
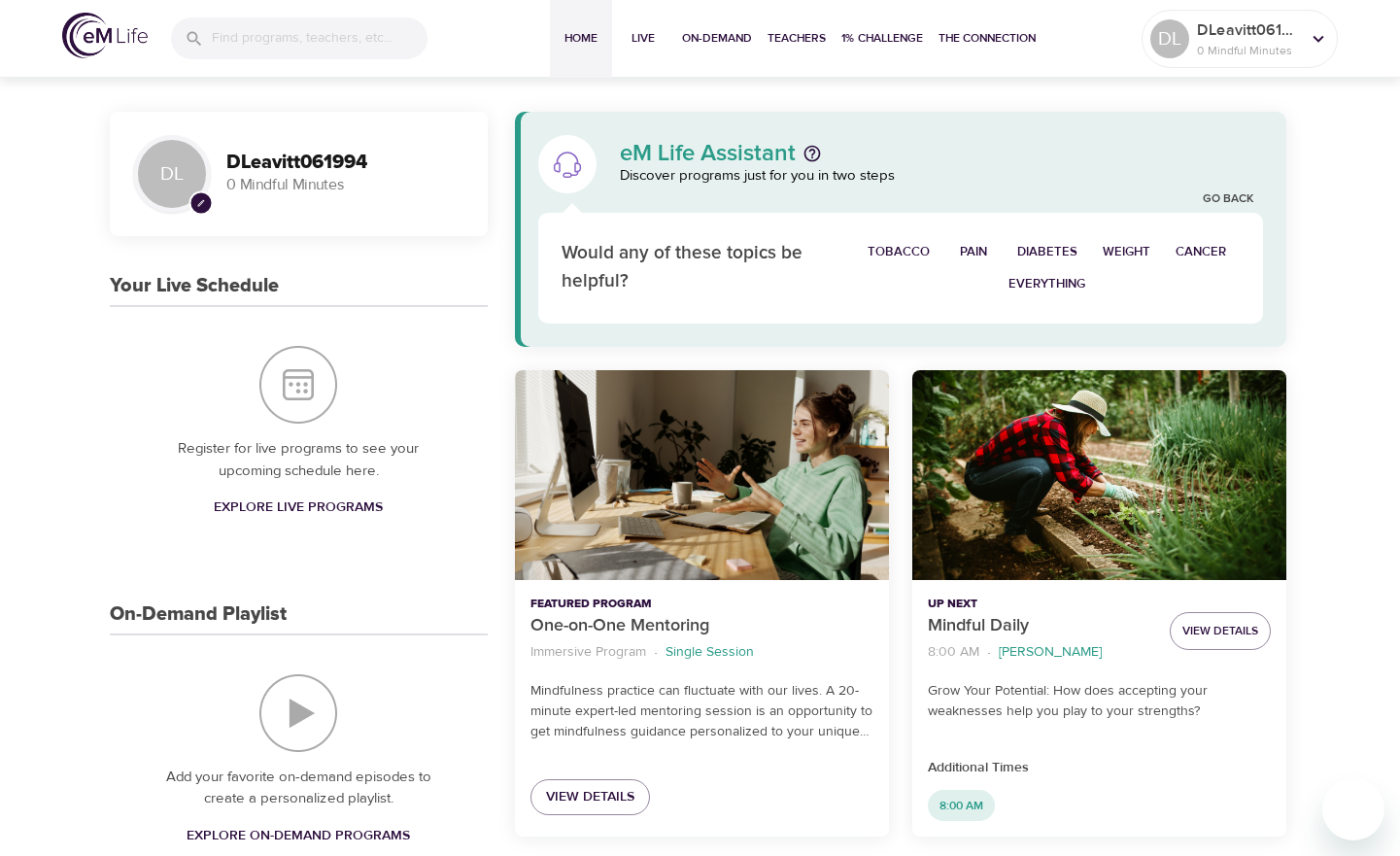
click at [1134, 257] on span "Weight" at bounding box center [1126, 251] width 47 height 23
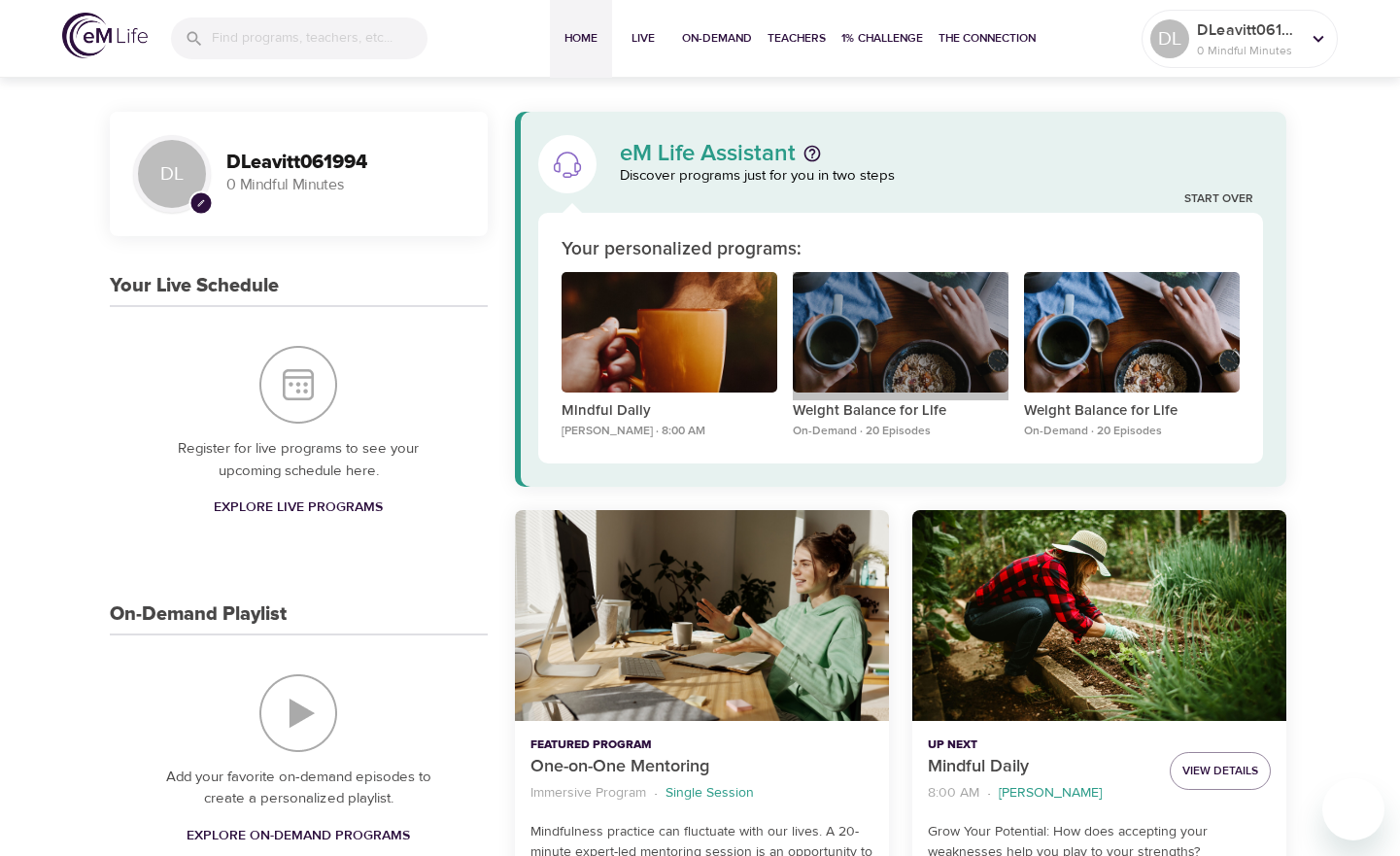
click at [916, 345] on div "Weight Balance for Life" at bounding box center [900, 332] width 216 height 121
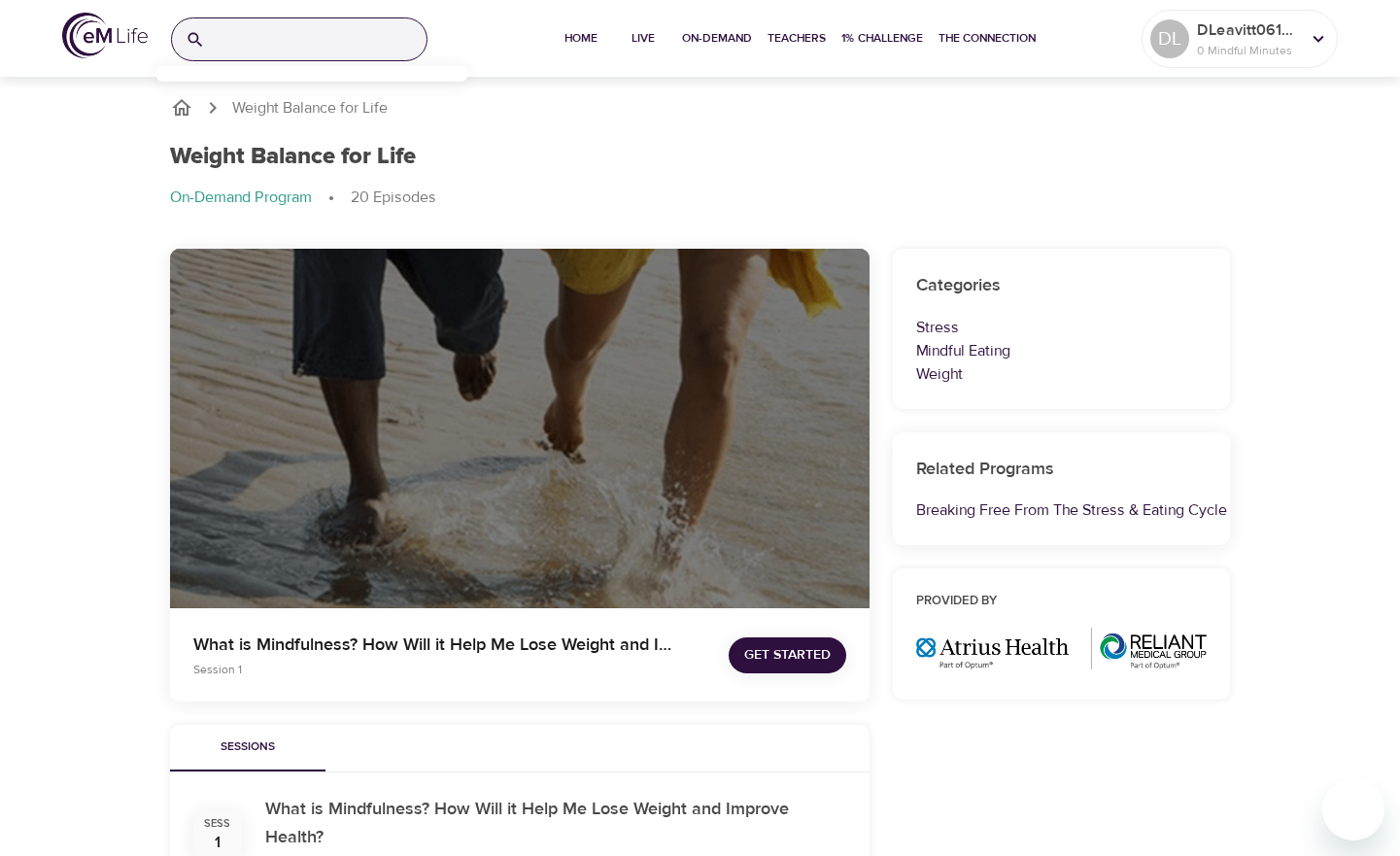
click at [379, 44] on input "search" at bounding box center [319, 39] width 214 height 41
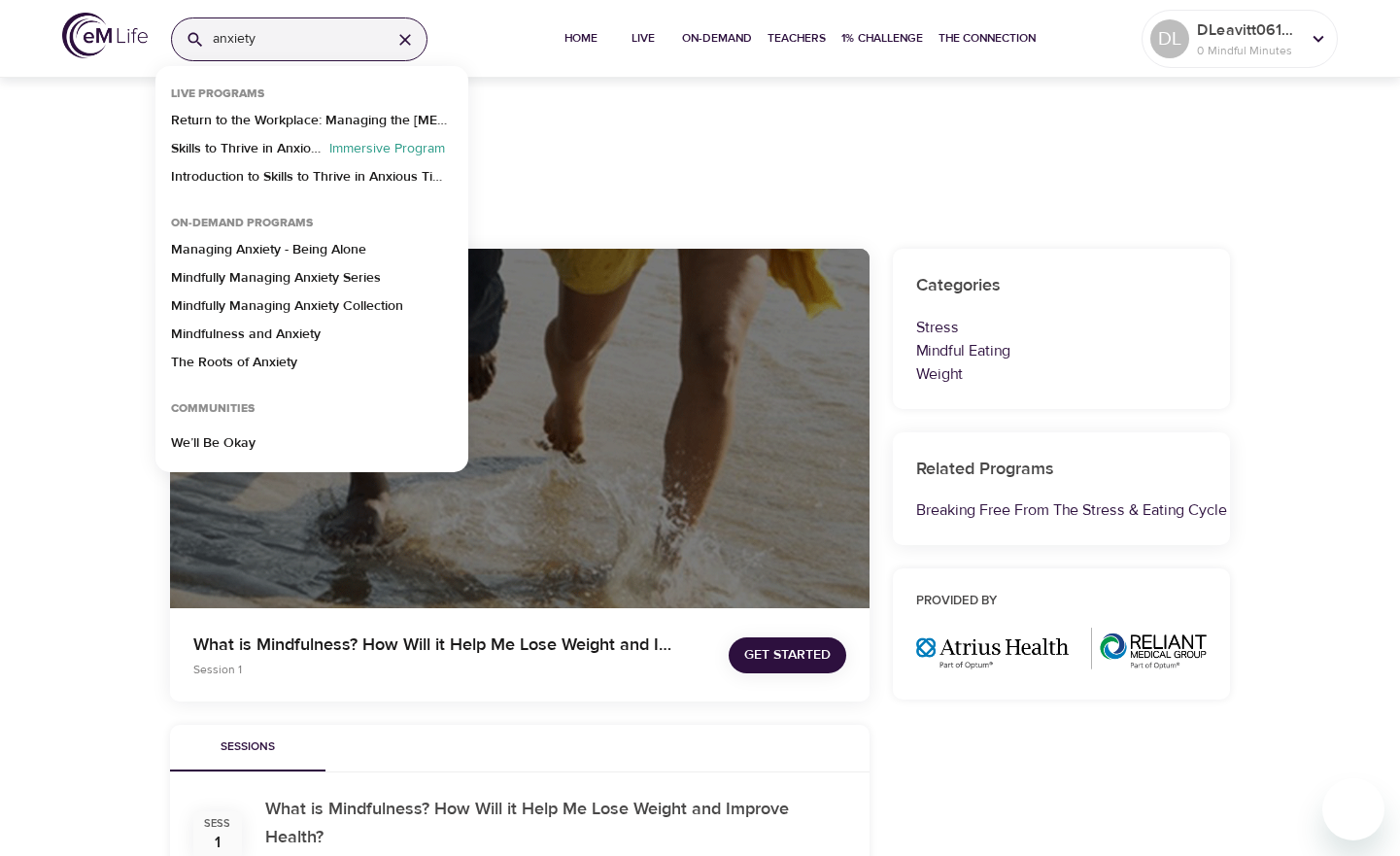
type input "anxiety"
click at [313, 42] on input "anxiety" at bounding box center [295, 39] width 164 height 41
click at [284, 245] on p "Managing Anxiety - Being Alone" at bounding box center [268, 253] width 195 height 29
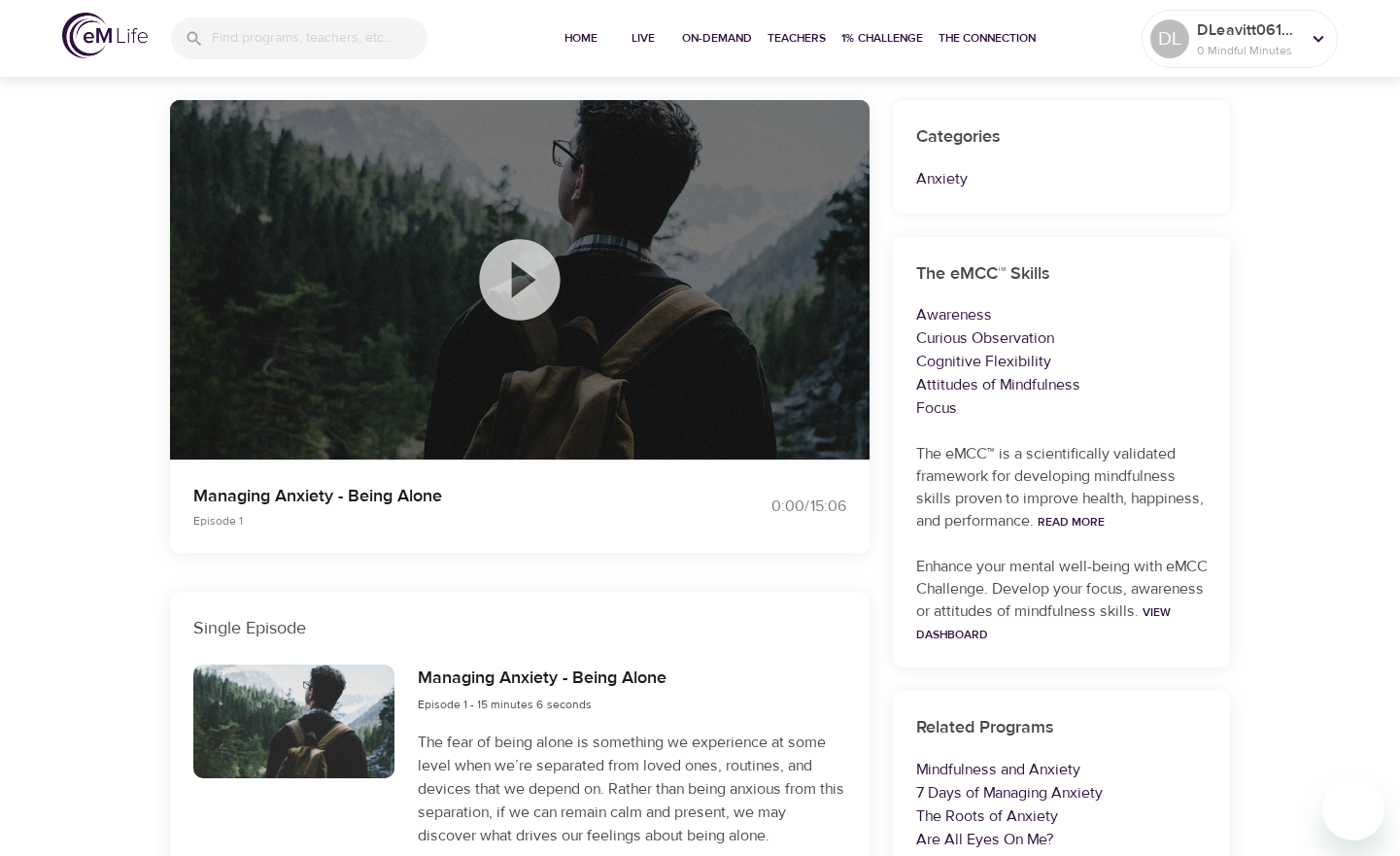
click at [515, 296] on icon at bounding box center [520, 279] width 81 height 81
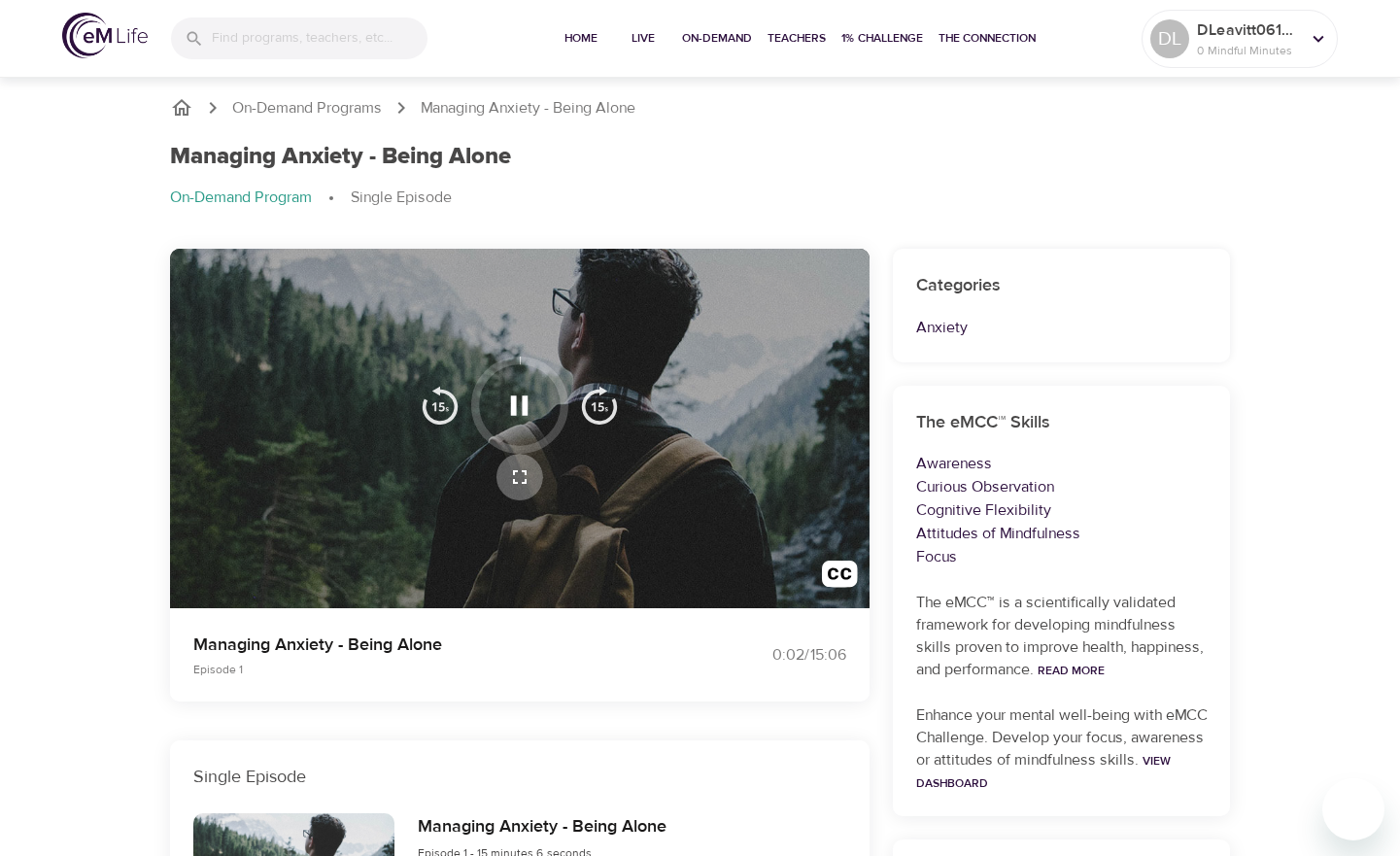
click at [521, 480] on icon "button" at bounding box center [520, 477] width 24 height 24
click at [519, 477] on icon "button" at bounding box center [520, 477] width 24 height 24
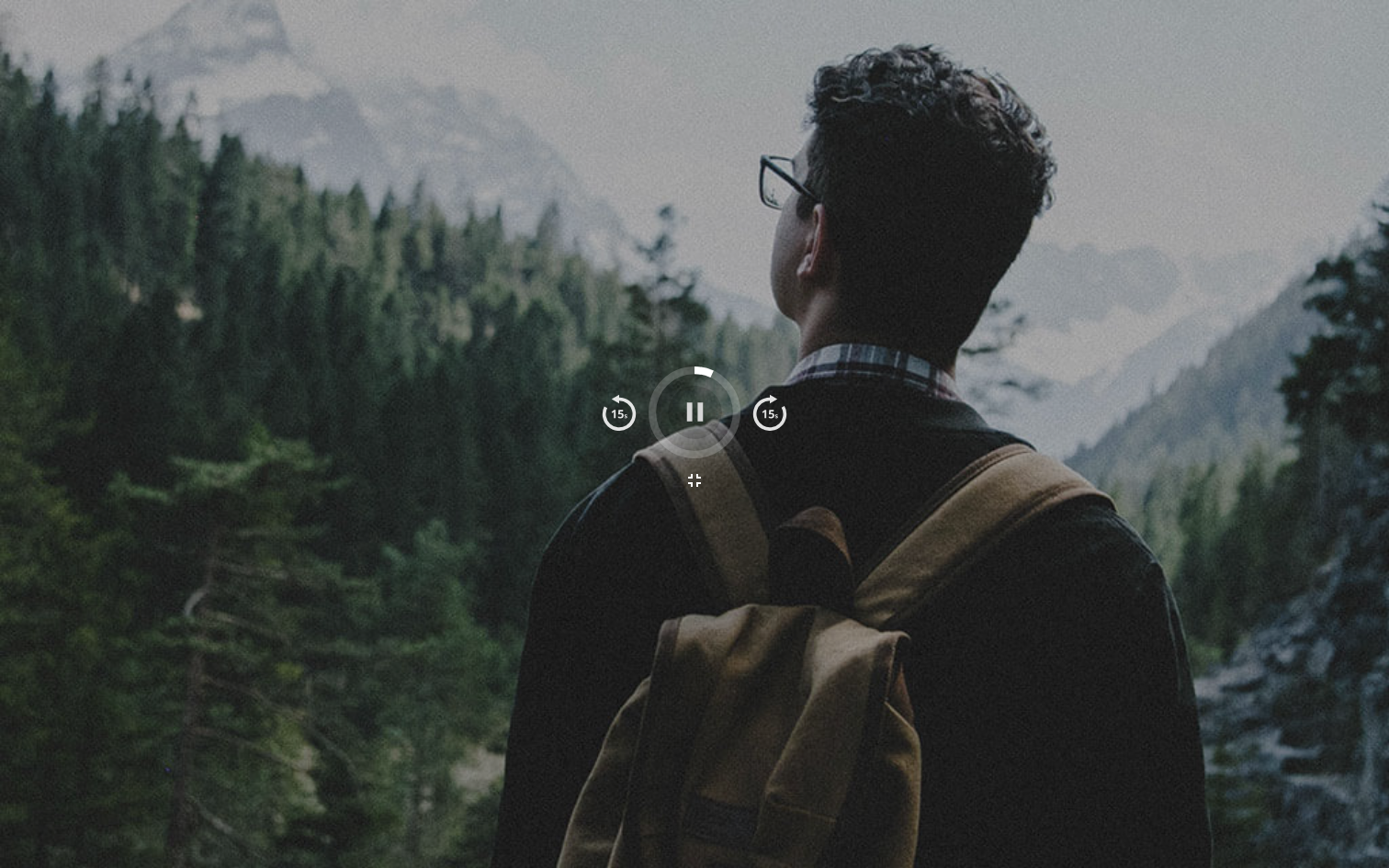
click at [702, 417] on icon "button" at bounding box center [694, 412] width 17 height 19
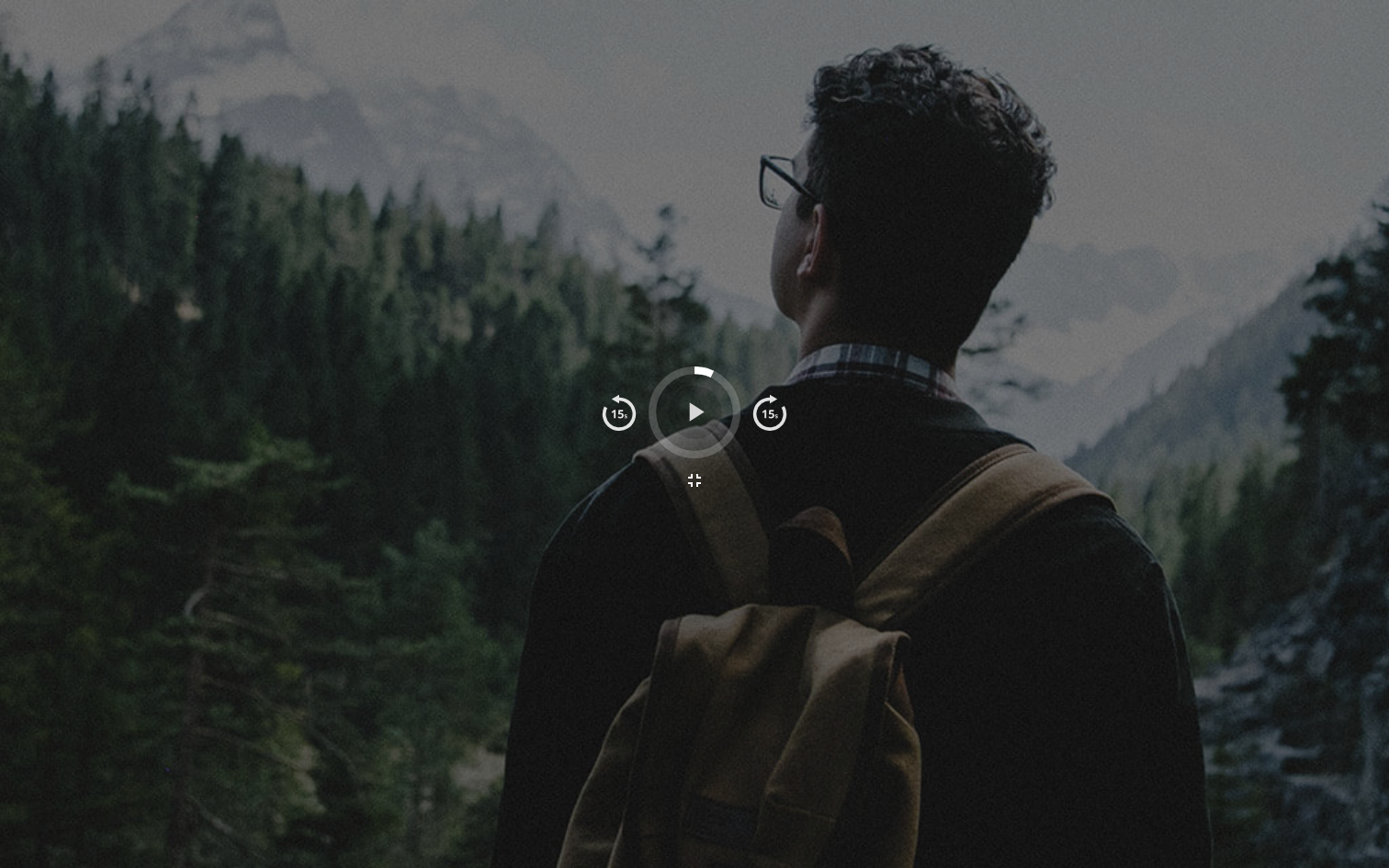
click at [688, 399] on icon "button" at bounding box center [694, 412] width 32 height 32
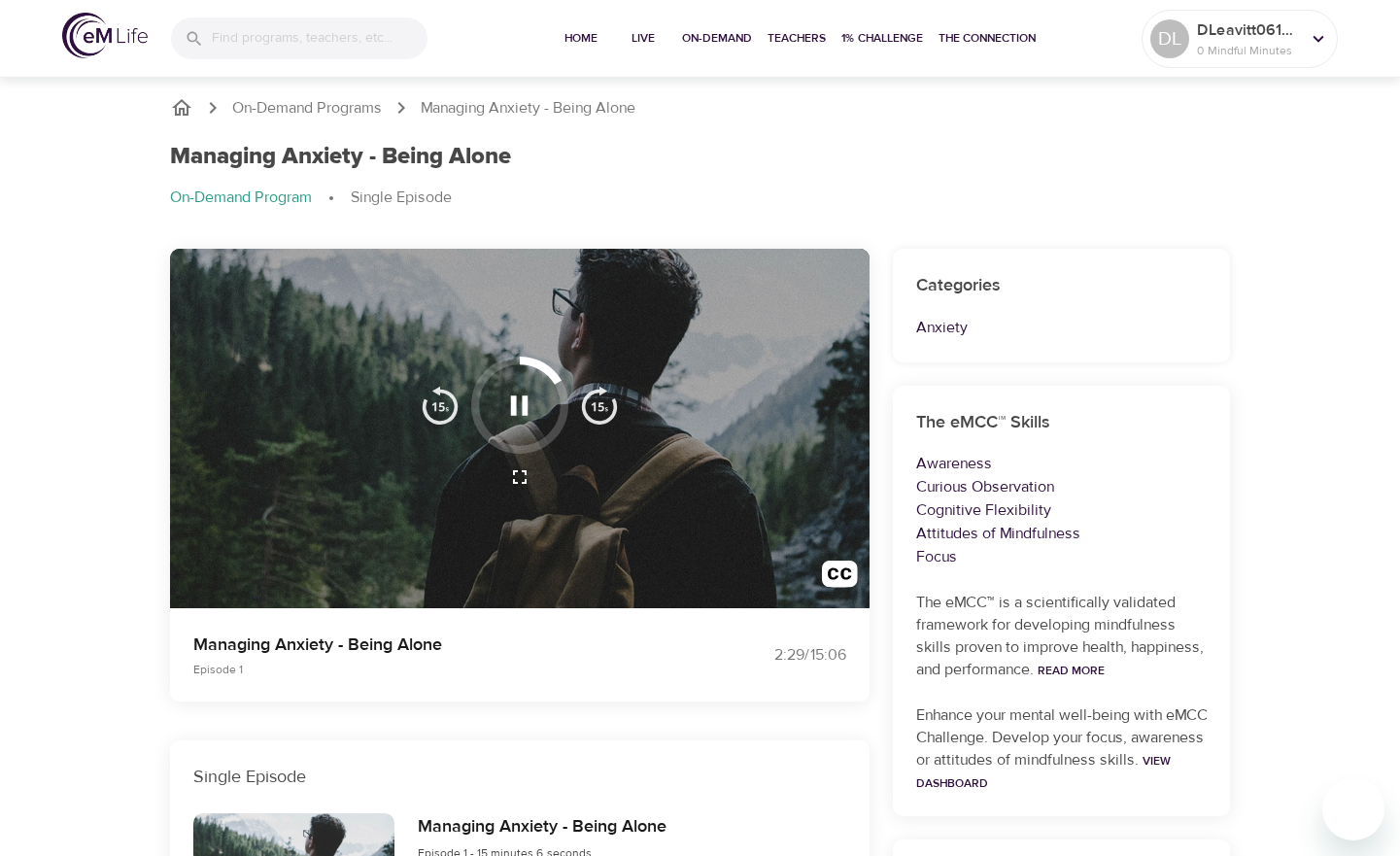
click at [517, 400] on icon "button" at bounding box center [519, 405] width 34 height 34
